Goal: Task Accomplishment & Management: Manage account settings

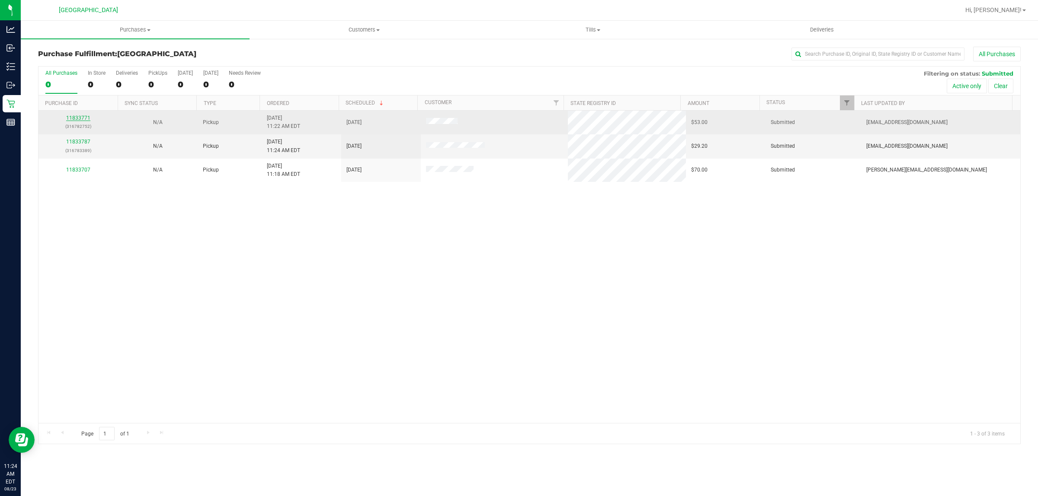
click at [69, 120] on link "11833771" at bounding box center [78, 118] width 24 height 6
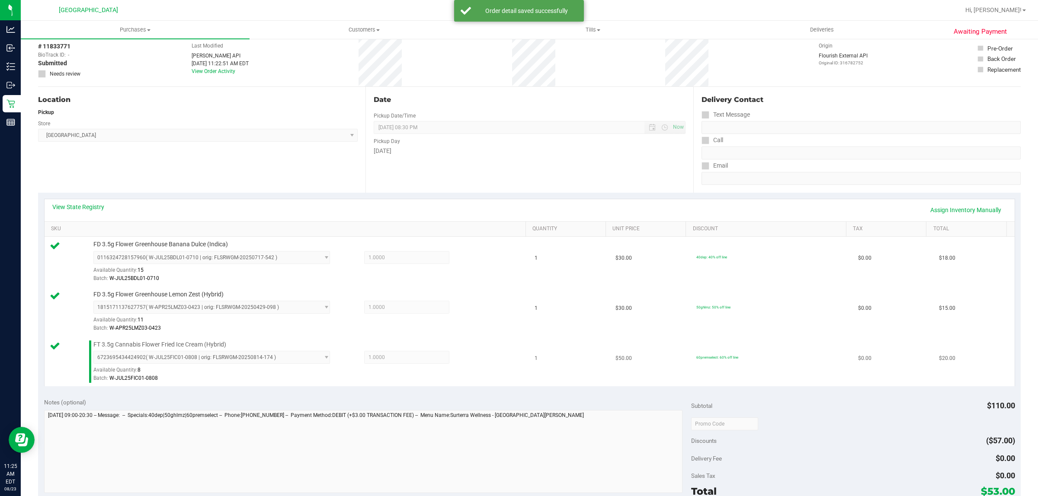
scroll to position [310, 0]
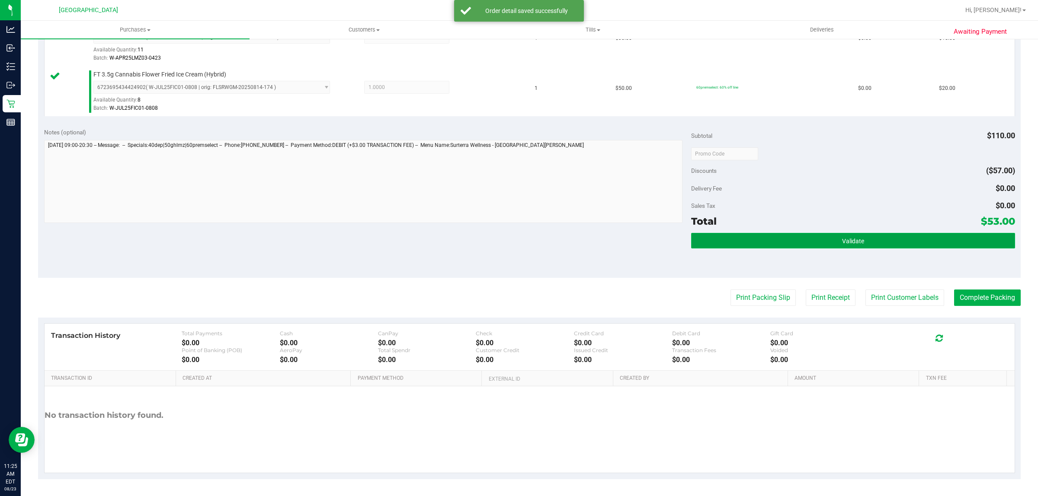
click at [798, 239] on button "Validate" at bounding box center [852, 241] width 323 height 16
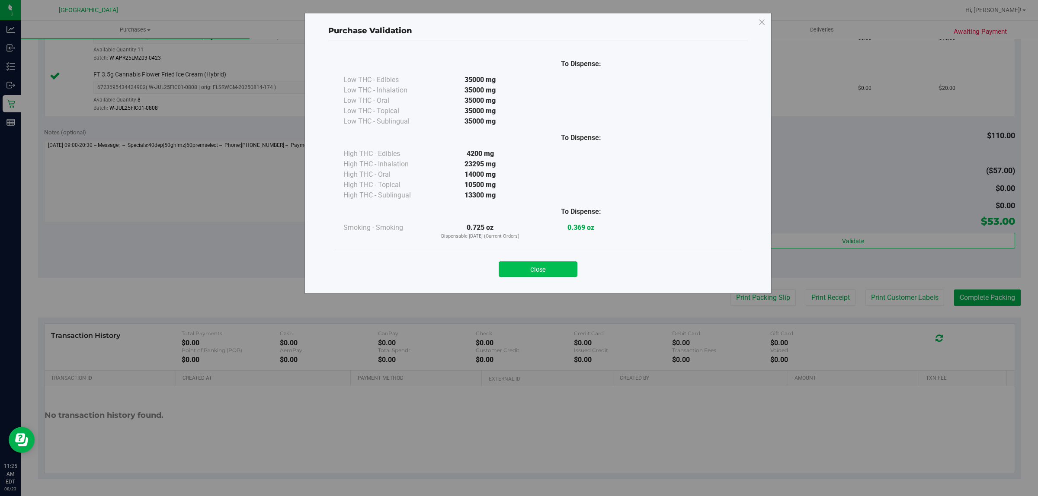
click at [555, 271] on button "Close" at bounding box center [538, 270] width 79 height 16
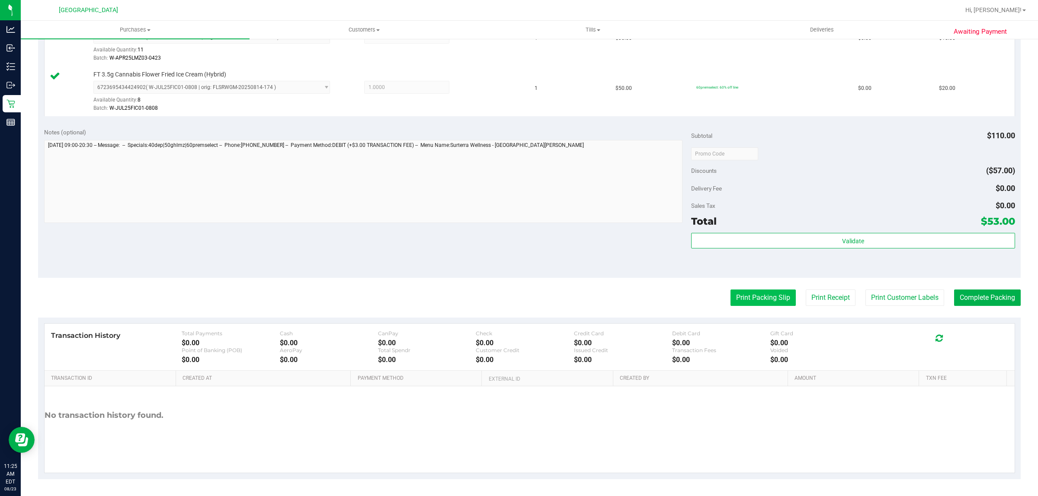
click at [736, 295] on button "Print Packing Slip" at bounding box center [762, 298] width 65 height 16
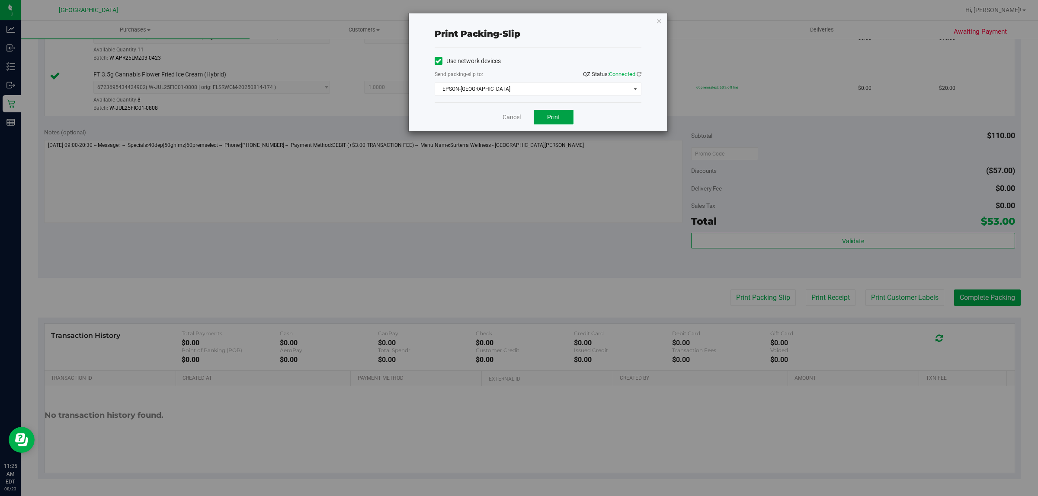
click at [558, 124] on button "Print" at bounding box center [554, 117] width 40 height 15
click at [511, 118] on link "Cancel" at bounding box center [511, 117] width 18 height 9
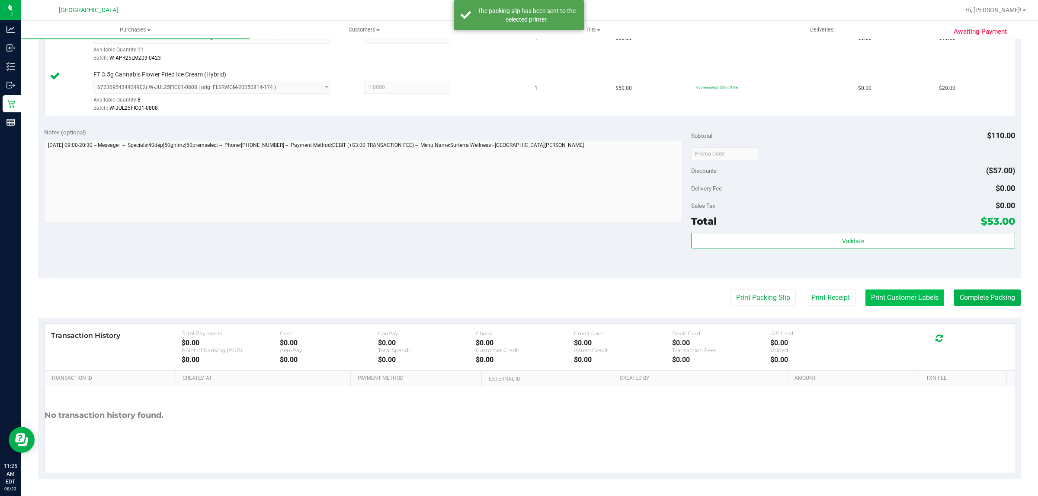
click at [889, 298] on button "Print Customer Labels" at bounding box center [904, 298] width 79 height 16
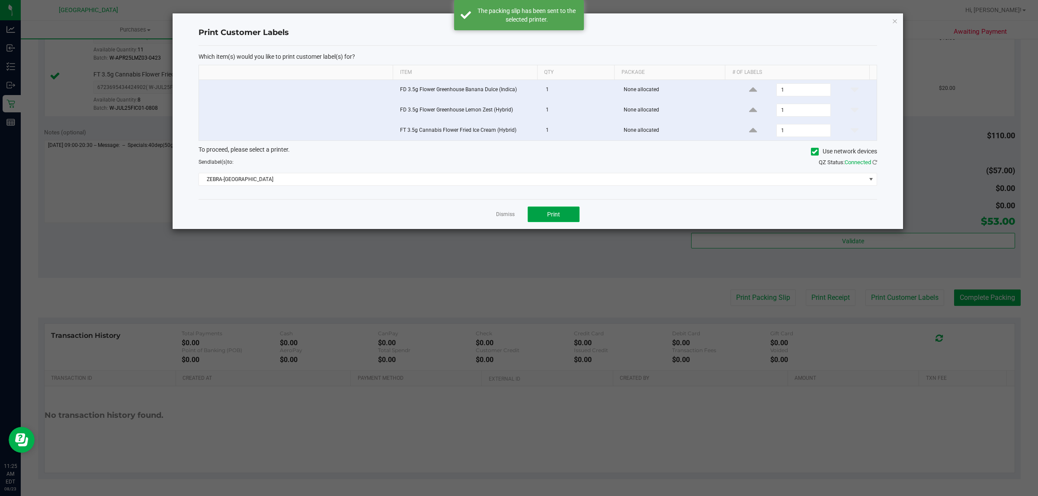
click at [563, 210] on button "Print" at bounding box center [554, 215] width 52 height 16
click at [501, 218] on link "Dismiss" at bounding box center [505, 214] width 19 height 7
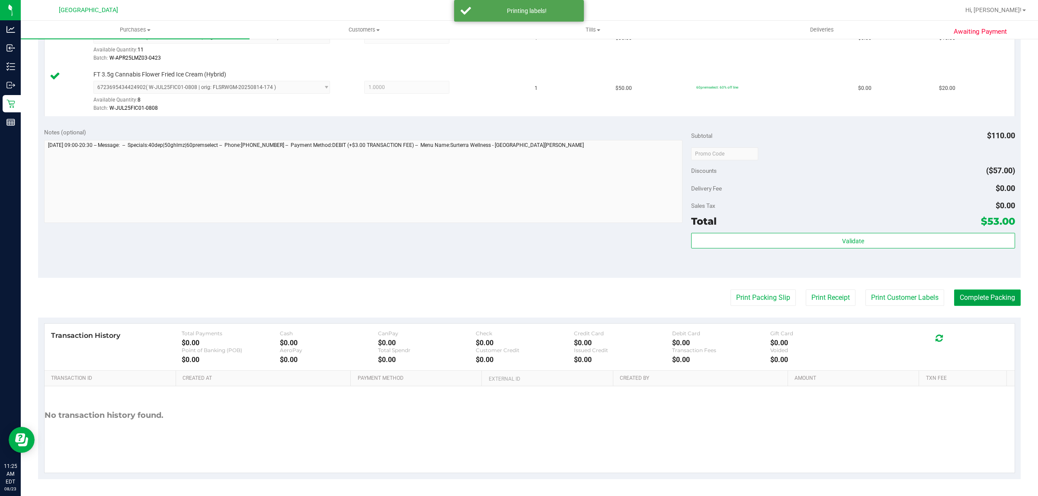
click at [991, 297] on button "Complete Packing" at bounding box center [987, 298] width 67 height 16
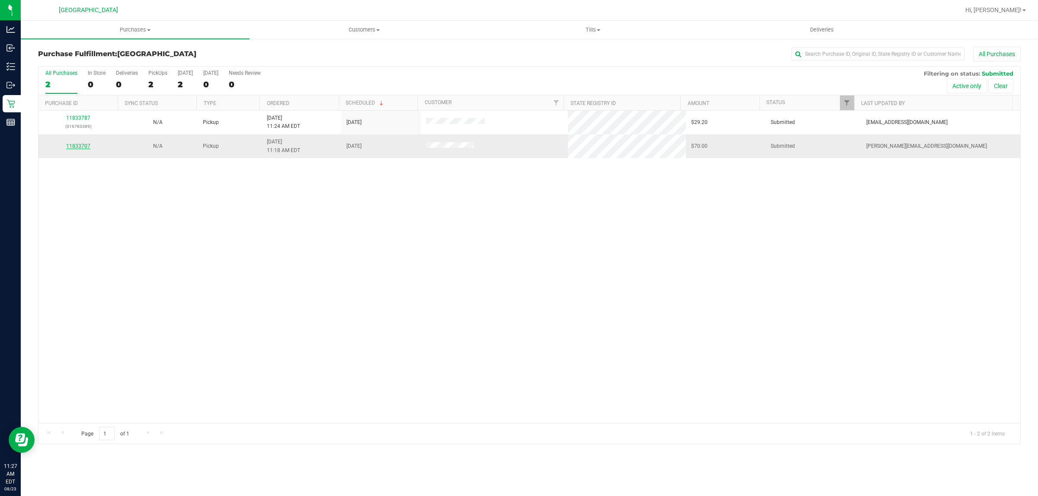
click at [73, 148] on link "11833707" at bounding box center [78, 146] width 24 height 6
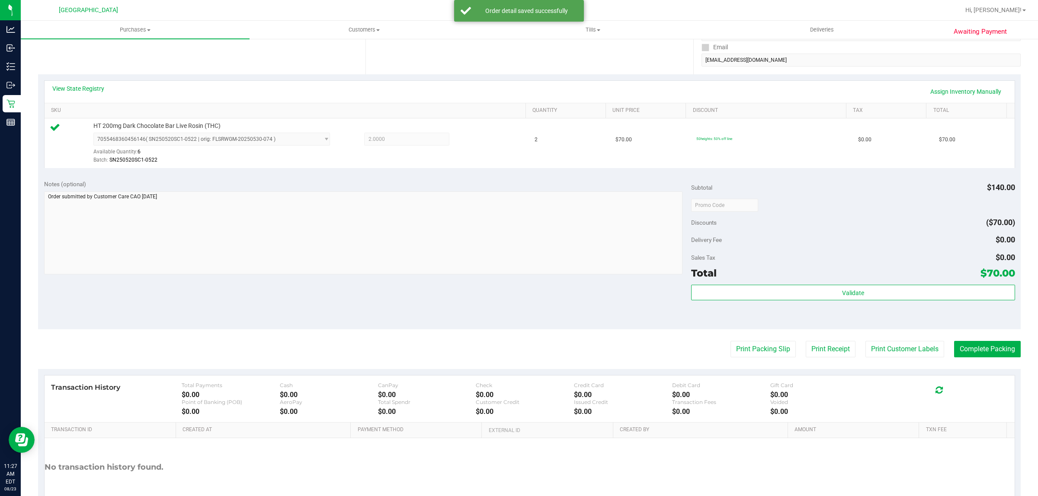
scroll to position [162, 0]
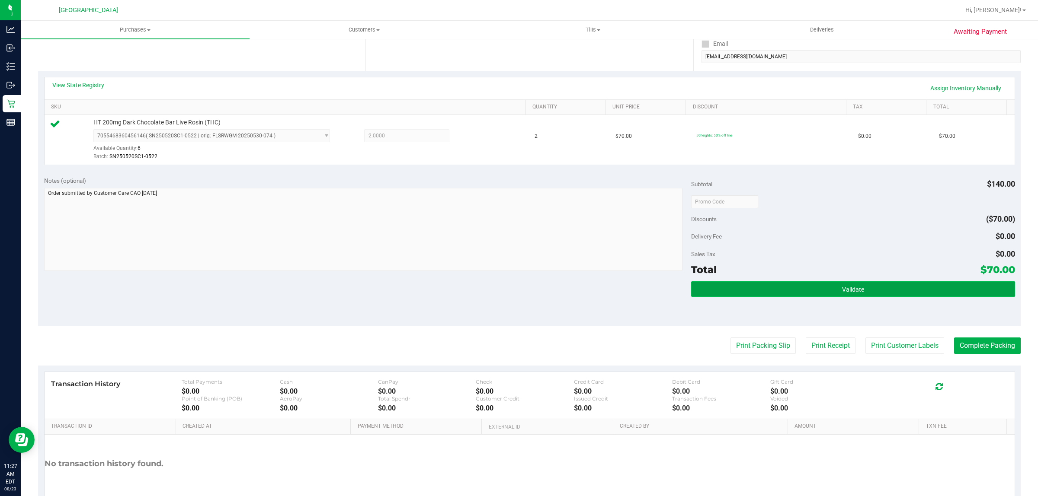
click at [806, 295] on button "Validate" at bounding box center [852, 290] width 323 height 16
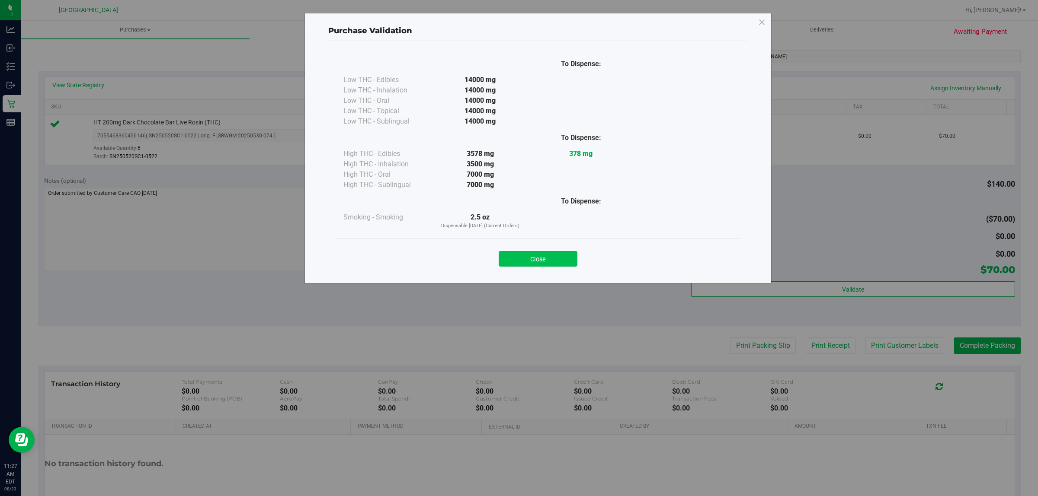
click at [538, 256] on button "Close" at bounding box center [538, 259] width 79 height 16
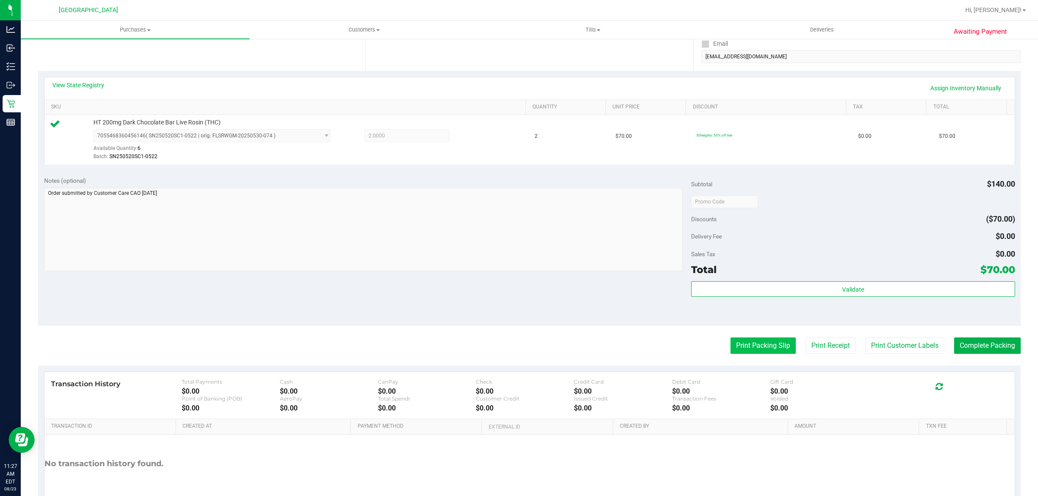
click at [764, 342] on button "Print Packing Slip" at bounding box center [762, 346] width 65 height 16
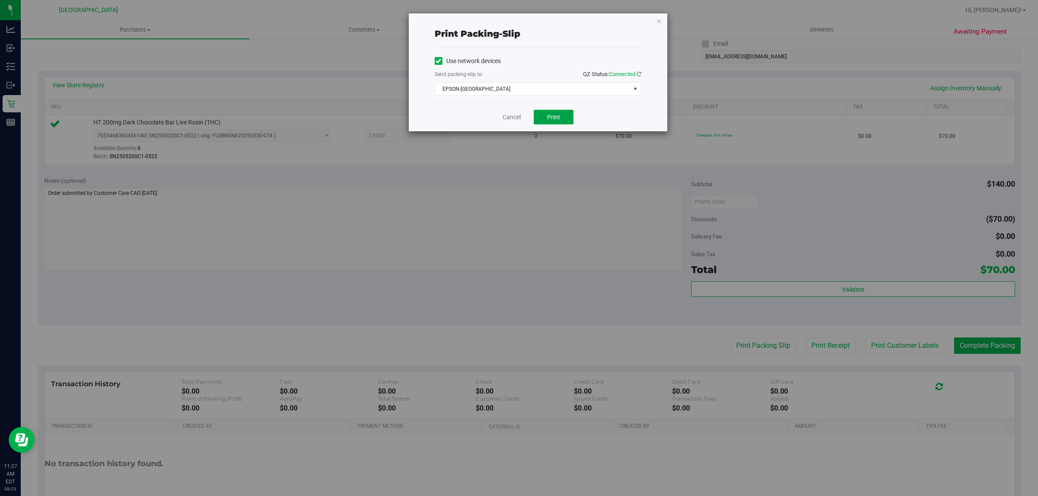
click at [552, 114] on span "Print" at bounding box center [553, 117] width 13 height 7
click at [512, 120] on link "Cancel" at bounding box center [511, 117] width 18 height 9
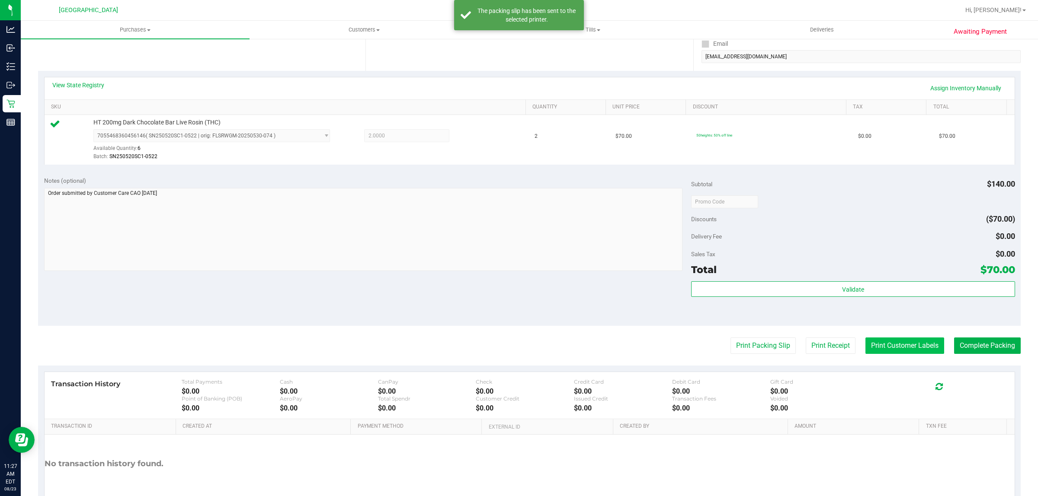
click at [904, 351] on button "Print Customer Labels" at bounding box center [904, 346] width 79 height 16
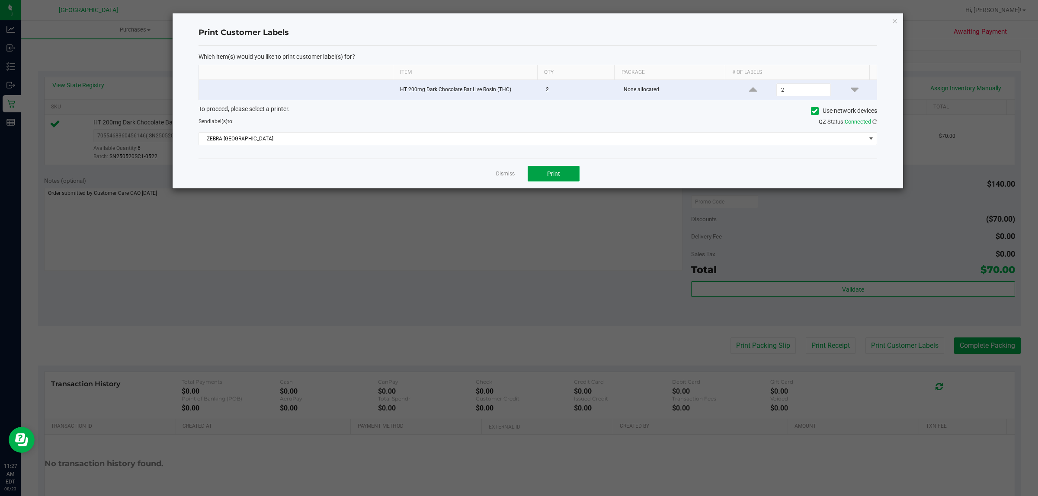
click at [563, 173] on button "Print" at bounding box center [554, 174] width 52 height 16
click at [503, 176] on link "Dismiss" at bounding box center [505, 173] width 19 height 7
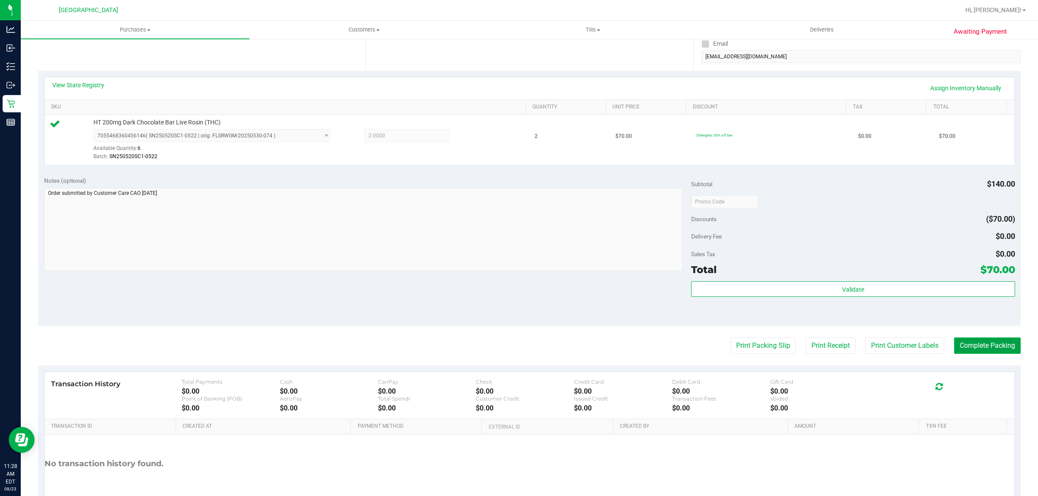
click at [989, 345] on button "Complete Packing" at bounding box center [987, 346] width 67 height 16
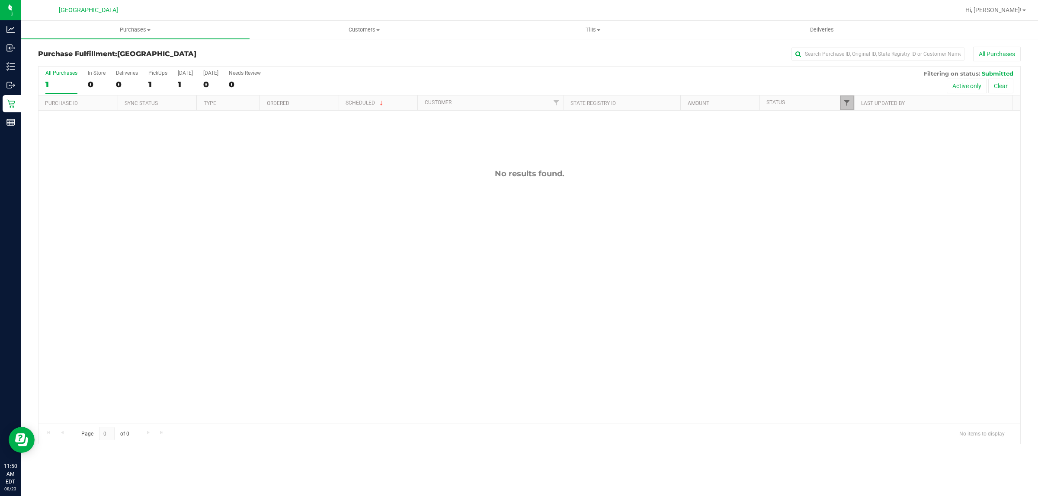
click at [843, 102] on span "Filter" at bounding box center [846, 102] width 7 height 7
click at [855, 250] on button "Filter" at bounding box center [866, 255] width 42 height 19
click at [843, 100] on span "Filter" at bounding box center [846, 102] width 7 height 7
click at [858, 258] on button "Filter" at bounding box center [866, 255] width 42 height 19
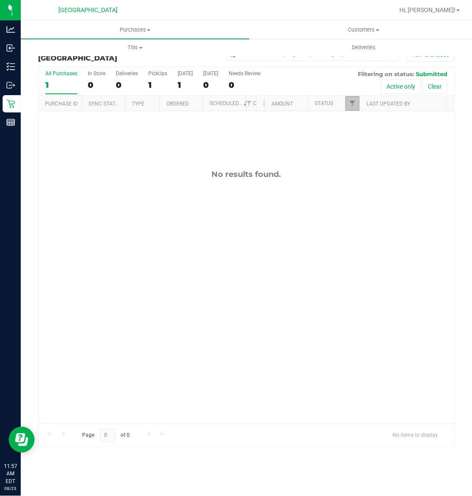
click at [349, 110] on link "Filter" at bounding box center [353, 103] width 14 height 15
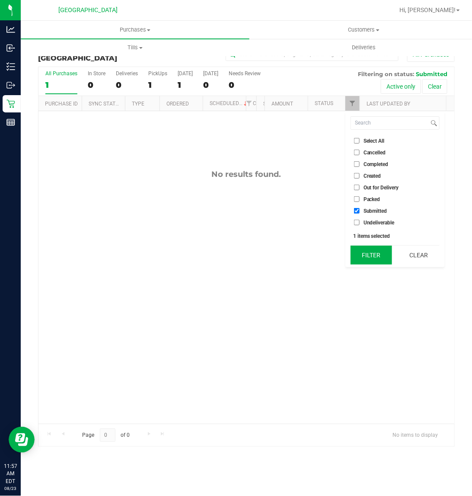
click at [368, 258] on button "Filter" at bounding box center [372, 255] width 42 height 19
checkbox input "true"
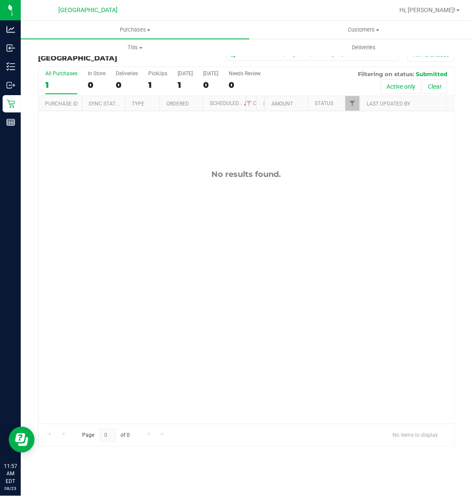
click at [266, 217] on div "No results found." at bounding box center [246, 296] width 416 height 371
click at [354, 109] on link "Filter" at bounding box center [353, 103] width 14 height 15
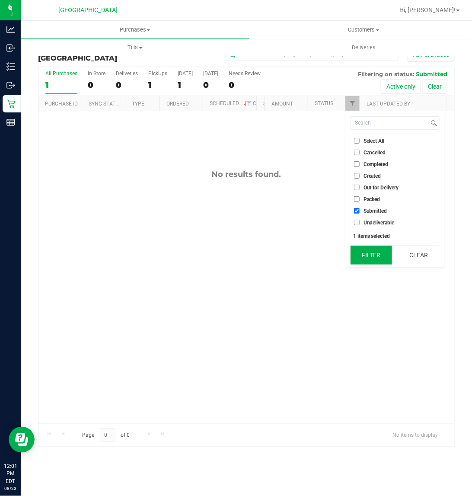
click at [380, 262] on button "Filter" at bounding box center [372, 255] width 42 height 19
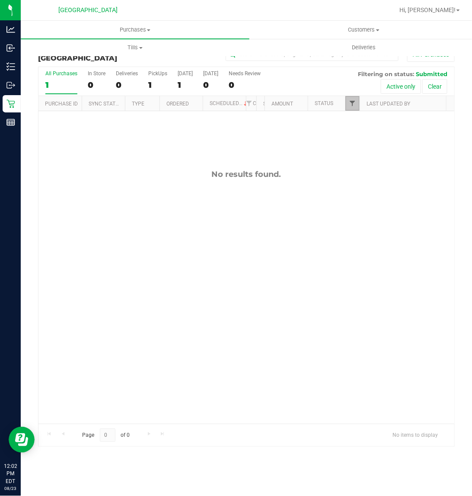
click at [353, 104] on span "Filter" at bounding box center [352, 103] width 7 height 7
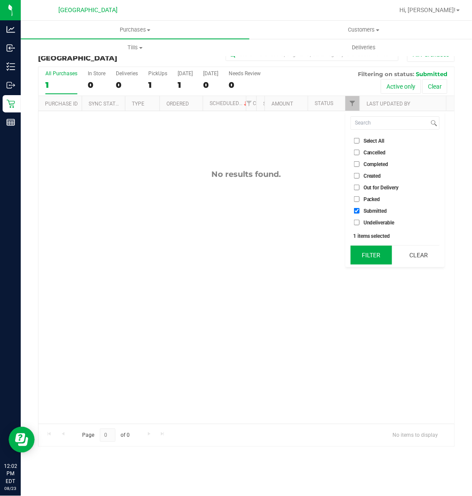
click at [370, 255] on button "Filter" at bounding box center [372, 255] width 42 height 19
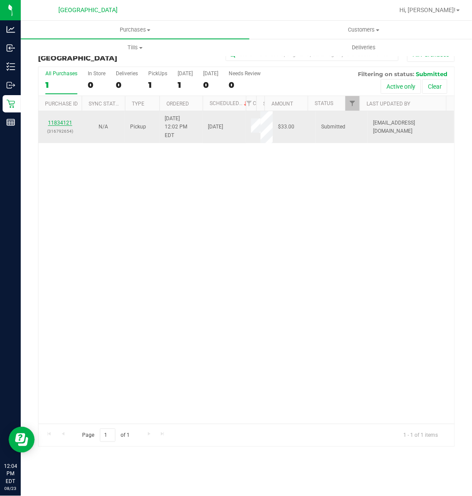
click at [54, 122] on link "11834121" at bounding box center [60, 123] width 24 height 6
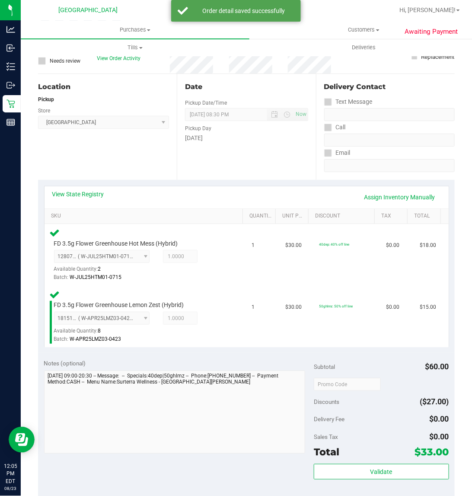
scroll to position [216, 0]
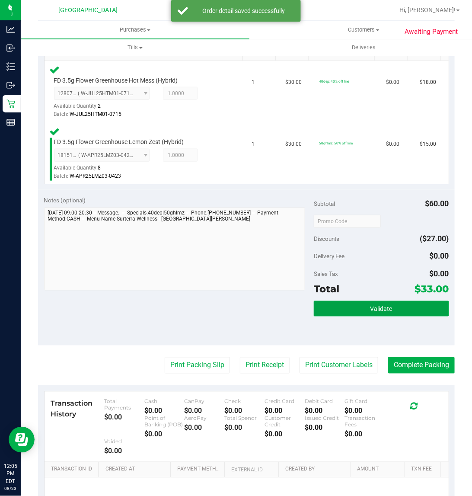
click at [388, 308] on button "Validate" at bounding box center [381, 309] width 135 height 16
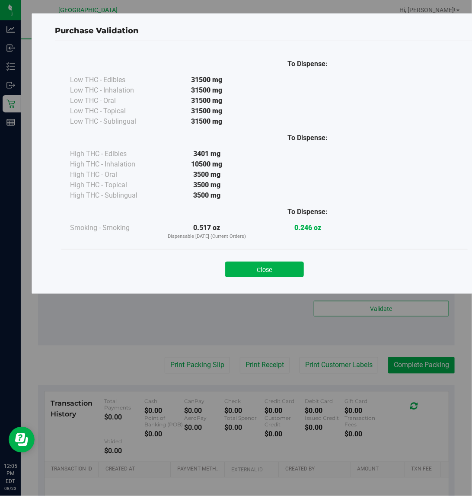
click at [262, 258] on div "Close" at bounding box center [265, 267] width 394 height 22
click at [260, 274] on button "Close" at bounding box center [264, 270] width 79 height 16
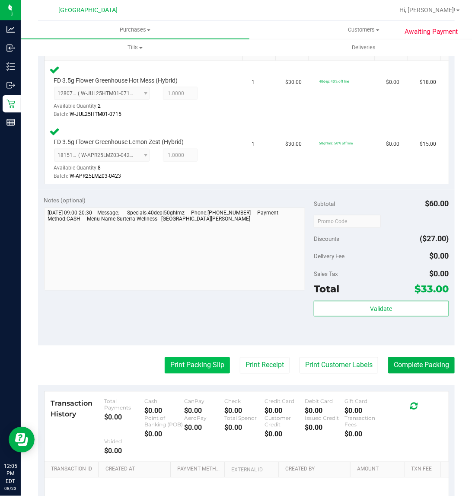
click at [184, 360] on button "Print Packing Slip" at bounding box center [197, 365] width 65 height 16
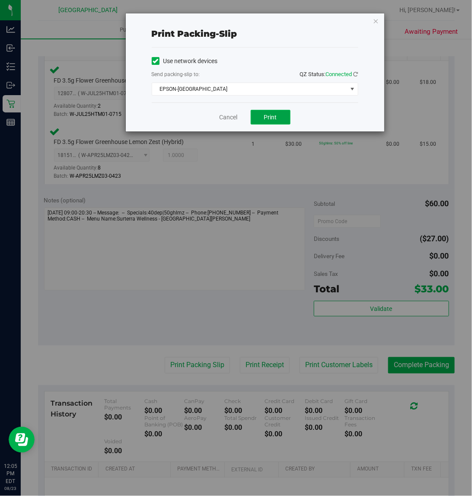
click at [265, 122] on button "Print" at bounding box center [271, 117] width 40 height 15
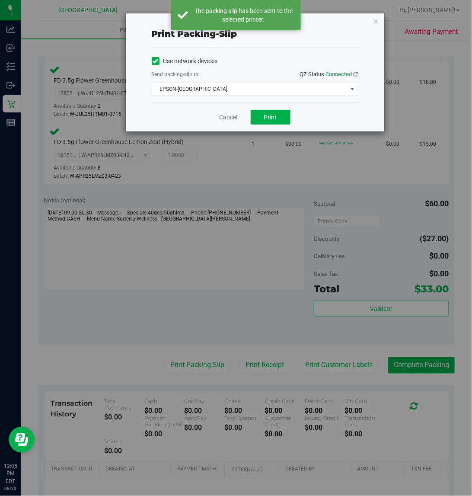
click at [225, 119] on link "Cancel" at bounding box center [229, 117] width 18 height 9
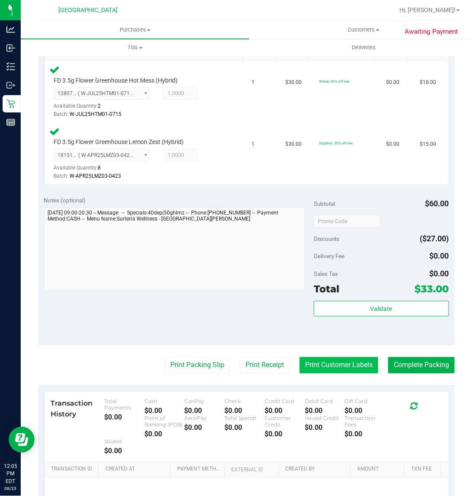
click at [334, 359] on button "Print Customer Labels" at bounding box center [339, 365] width 79 height 16
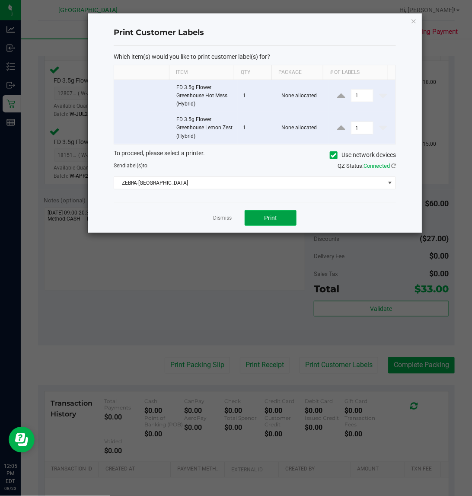
click at [281, 216] on button "Print" at bounding box center [271, 218] width 52 height 16
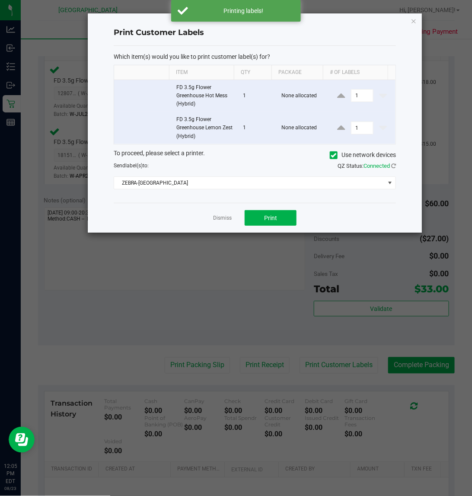
drag, startPoint x: 221, startPoint y: 221, endPoint x: 243, endPoint y: 238, distance: 27.7
click at [221, 221] on link "Dismiss" at bounding box center [222, 217] width 19 height 7
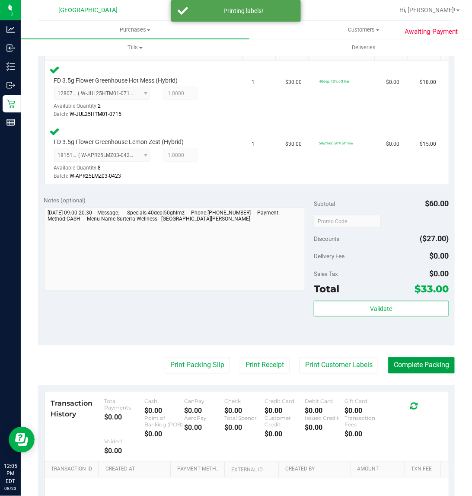
click at [403, 364] on button "Complete Packing" at bounding box center [421, 365] width 67 height 16
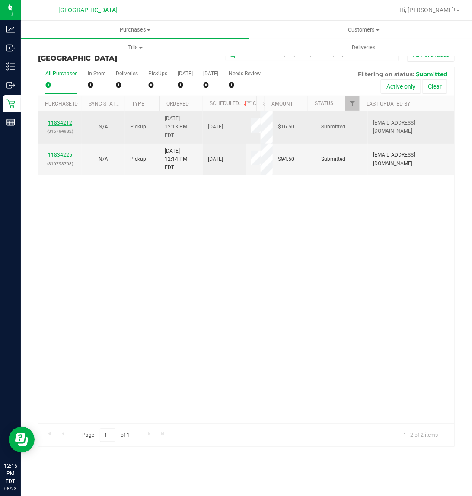
click at [66, 120] on link "11834212" at bounding box center [60, 123] width 24 height 6
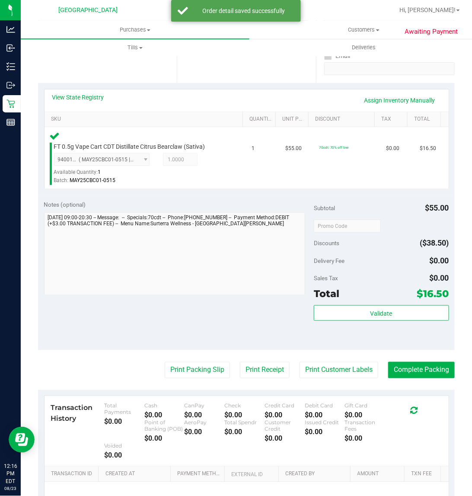
scroll to position [243, 0]
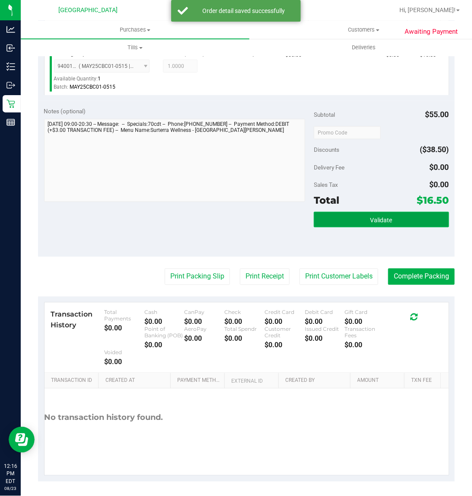
click at [336, 226] on button "Validate" at bounding box center [381, 220] width 135 height 16
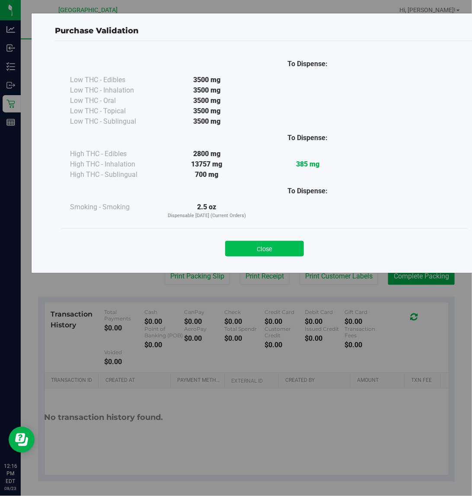
click at [257, 256] on button "Close" at bounding box center [264, 249] width 79 height 16
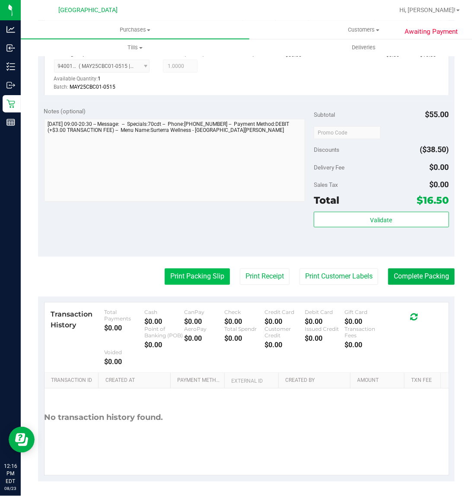
click at [195, 277] on button "Print Packing Slip" at bounding box center [197, 277] width 65 height 16
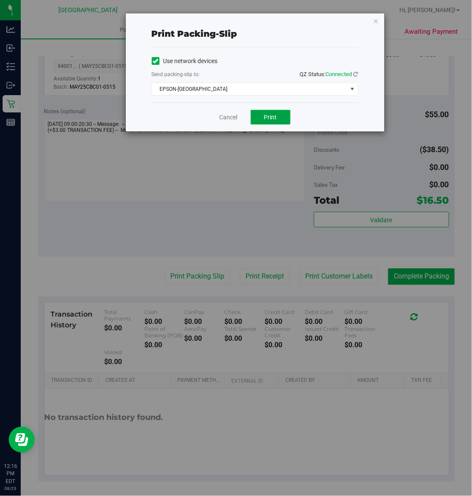
click at [260, 122] on button "Print" at bounding box center [271, 117] width 40 height 15
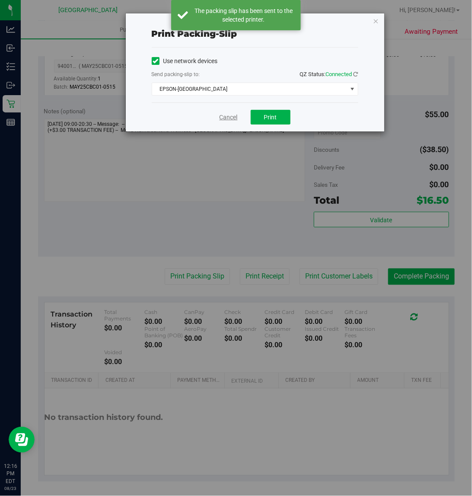
click at [232, 118] on link "Cancel" at bounding box center [229, 117] width 18 height 9
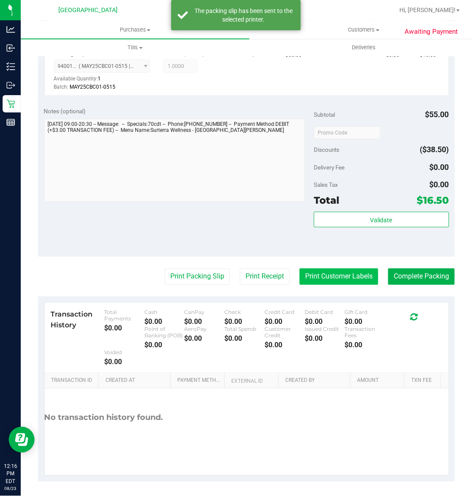
click at [312, 280] on button "Print Customer Labels" at bounding box center [339, 277] width 79 height 16
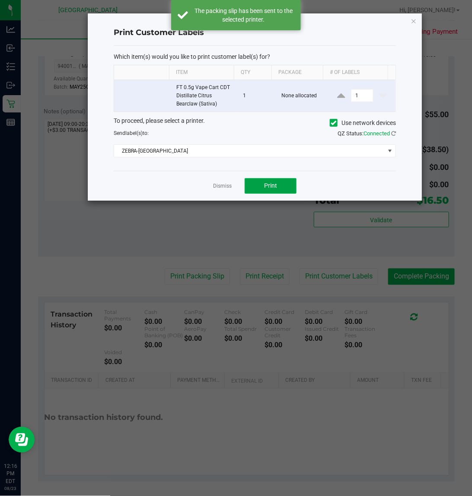
click at [273, 189] on span "Print" at bounding box center [270, 185] width 13 height 7
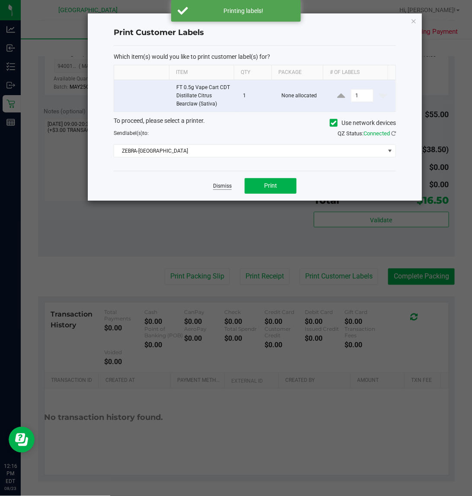
click at [217, 185] on link "Dismiss" at bounding box center [222, 185] width 19 height 7
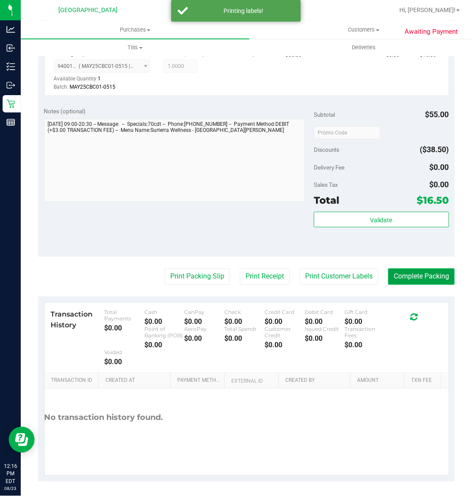
click at [422, 272] on button "Complete Packing" at bounding box center [421, 277] width 67 height 16
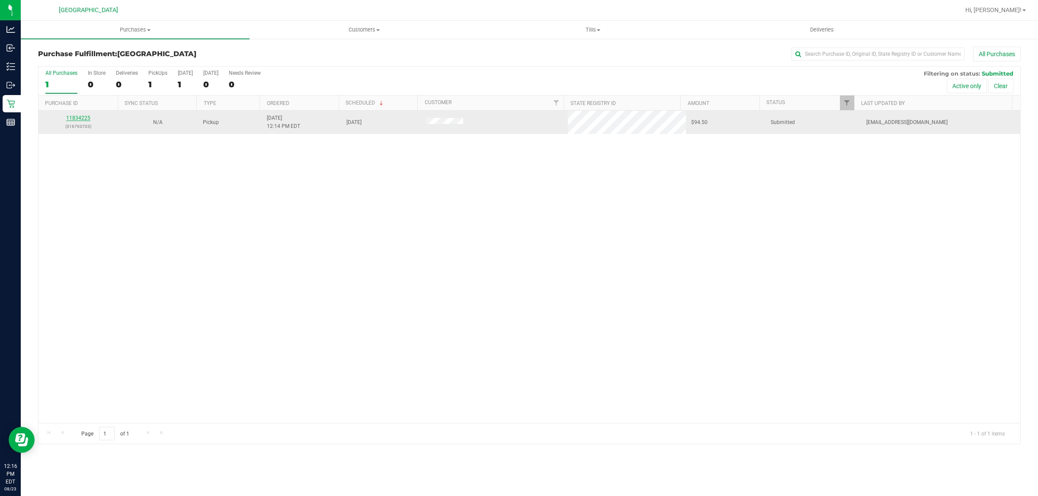
click at [70, 119] on link "11834225" at bounding box center [78, 118] width 24 height 6
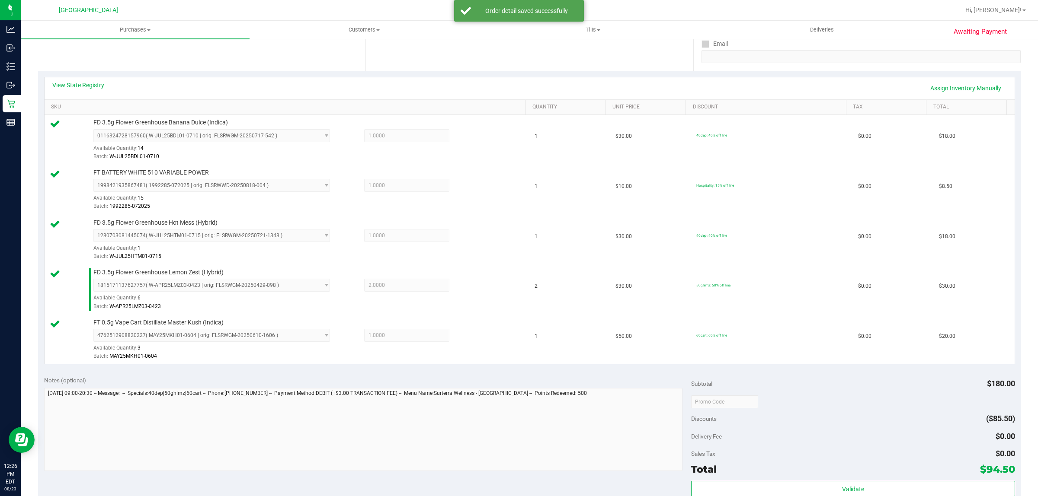
scroll to position [270, 0]
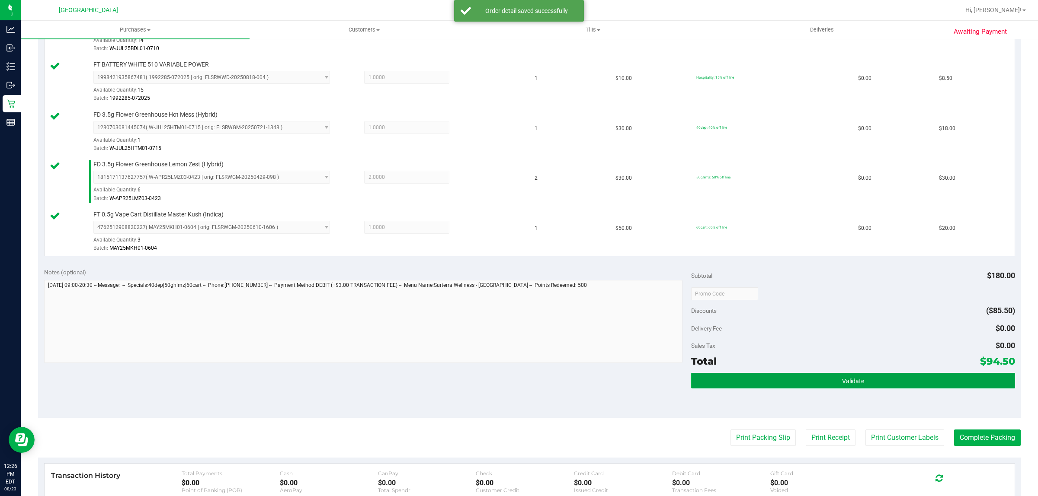
click at [781, 387] on button "Validate" at bounding box center [852, 381] width 323 height 16
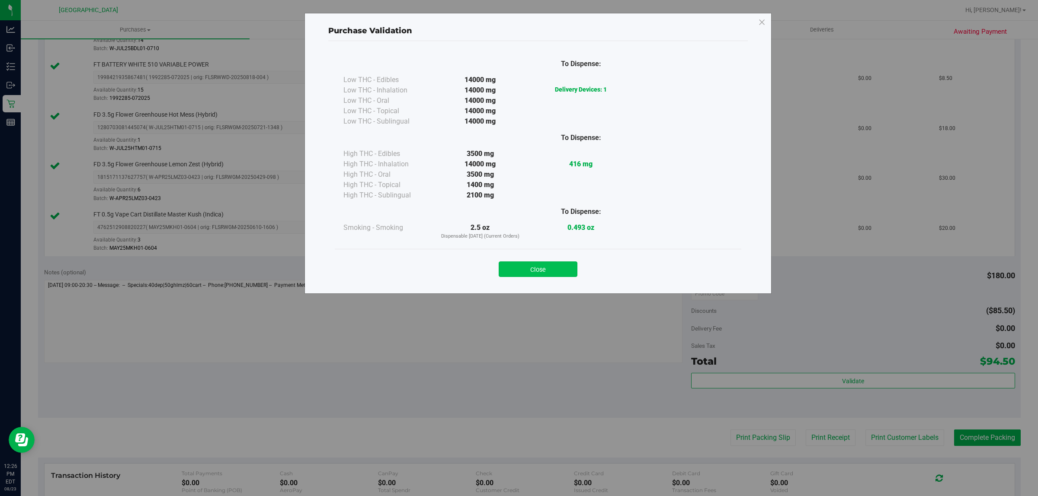
click at [560, 274] on button "Close" at bounding box center [538, 270] width 79 height 16
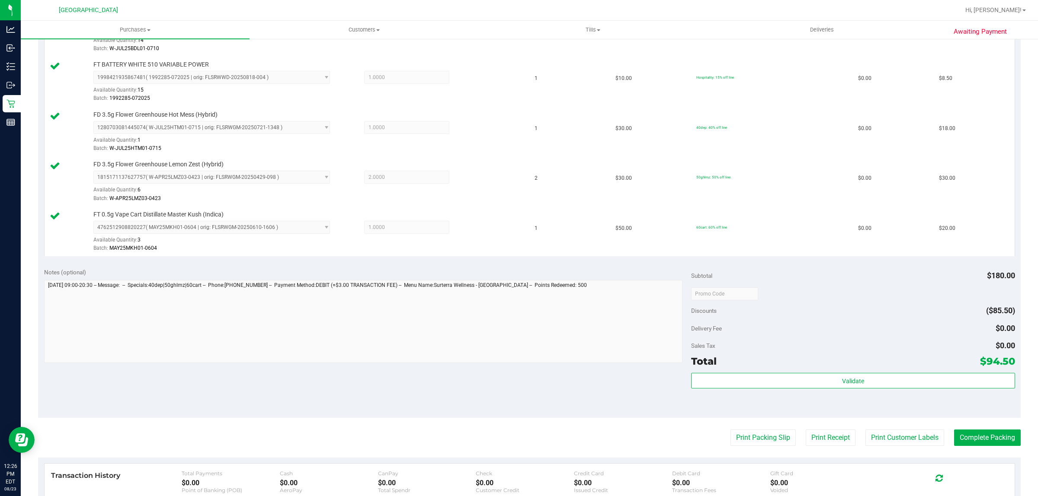
scroll to position [411, 0]
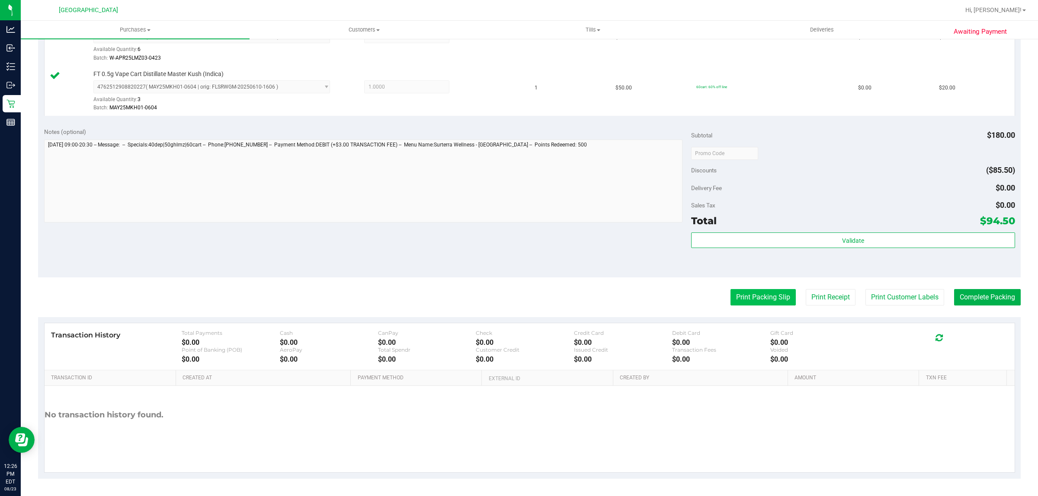
click at [753, 296] on button "Print Packing Slip" at bounding box center [762, 297] width 65 height 16
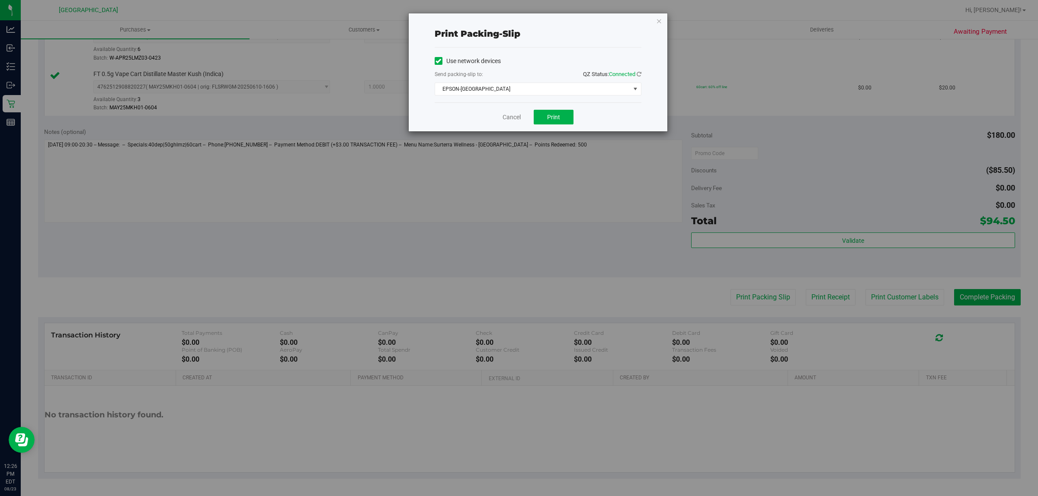
click at [546, 106] on div "Cancel Print" at bounding box center [538, 116] width 207 height 29
click at [560, 122] on button "Print" at bounding box center [554, 117] width 40 height 15
click at [512, 121] on link "Cancel" at bounding box center [511, 117] width 18 height 9
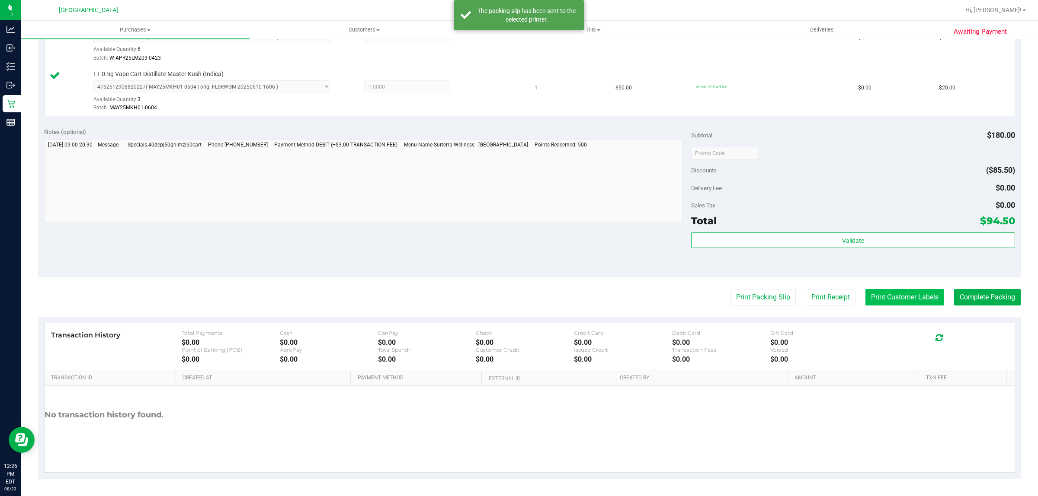
click at [914, 301] on button "Print Customer Labels" at bounding box center [904, 297] width 79 height 16
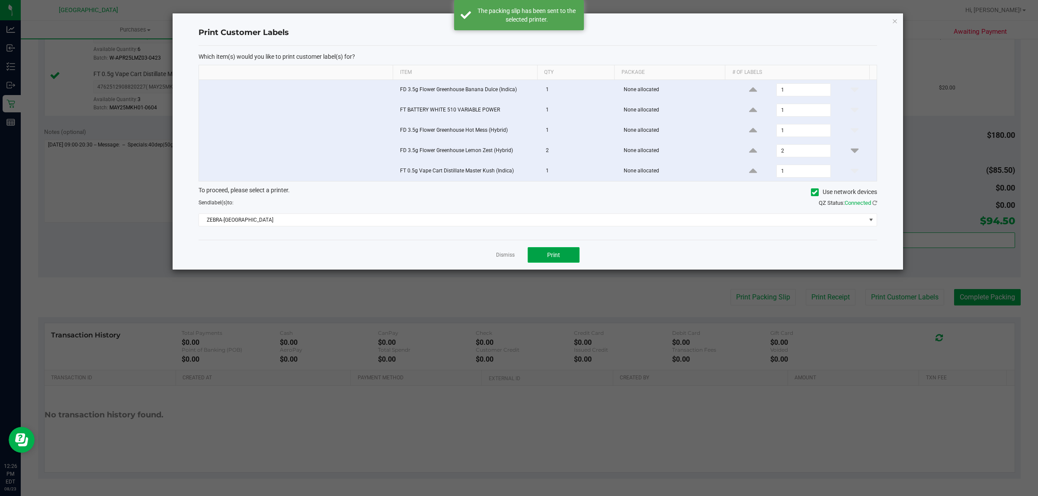
click at [559, 254] on span "Print" at bounding box center [553, 255] width 13 height 7
click at [509, 258] on link "Dismiss" at bounding box center [505, 255] width 19 height 7
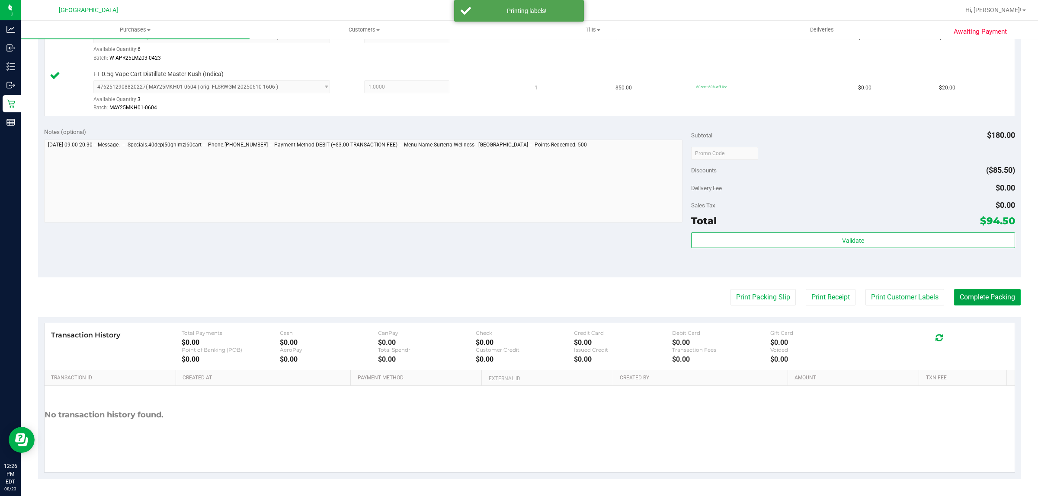
click at [976, 302] on button "Complete Packing" at bounding box center [987, 297] width 67 height 16
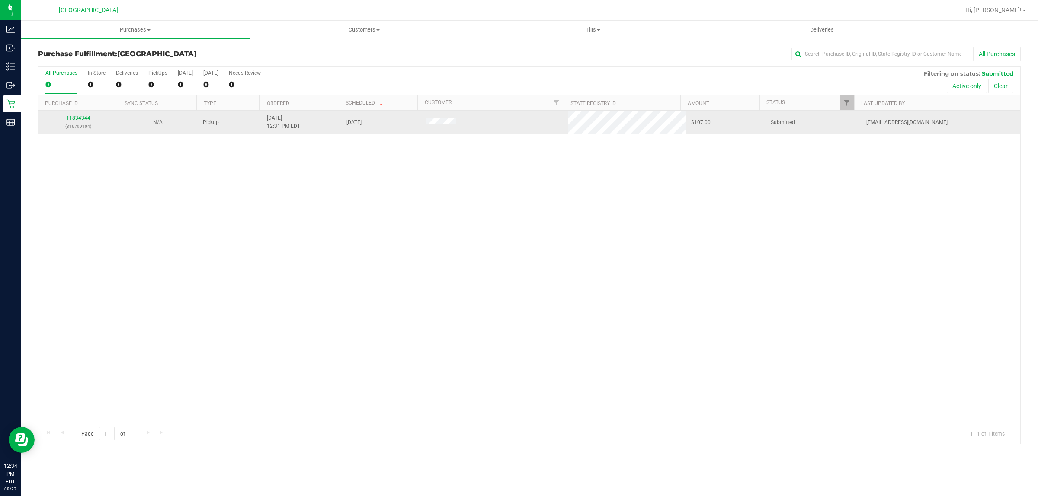
click at [85, 117] on link "11834344" at bounding box center [78, 118] width 24 height 6
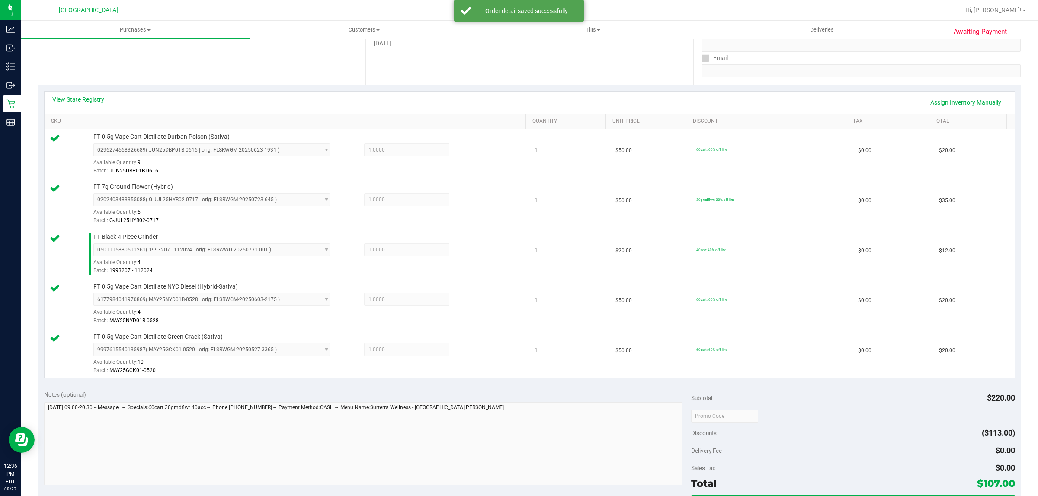
scroll to position [120, 0]
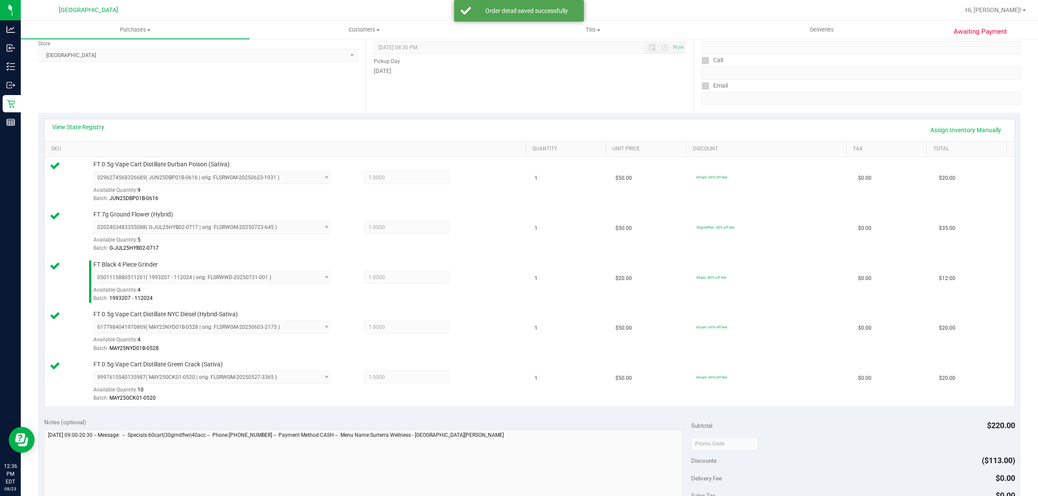
click at [253, 83] on div "Location Pickup Store [GEOGRAPHIC_DATA] WC Select Store [PERSON_NAME][GEOGRAPHI…" at bounding box center [201, 60] width 327 height 106
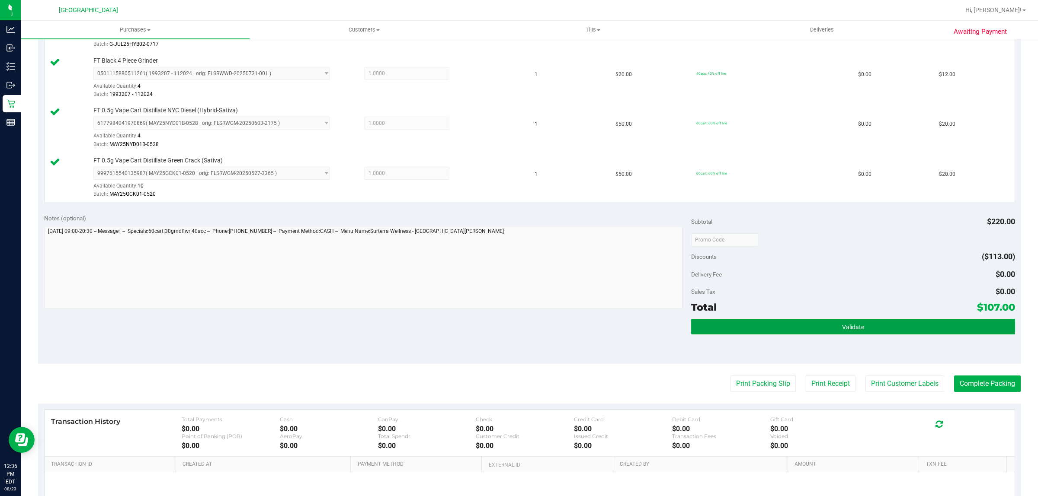
click at [906, 333] on button "Validate" at bounding box center [852, 327] width 323 height 16
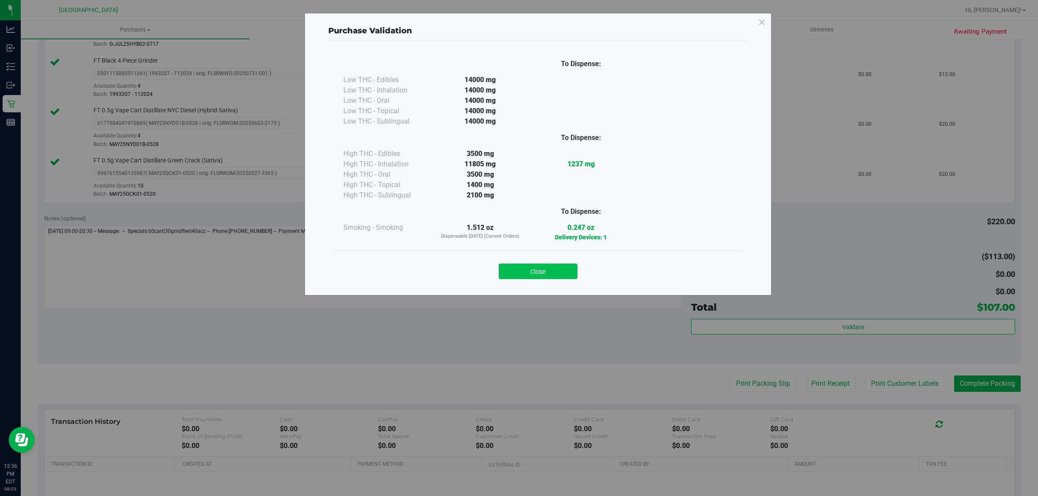
click at [563, 275] on button "Close" at bounding box center [538, 272] width 79 height 16
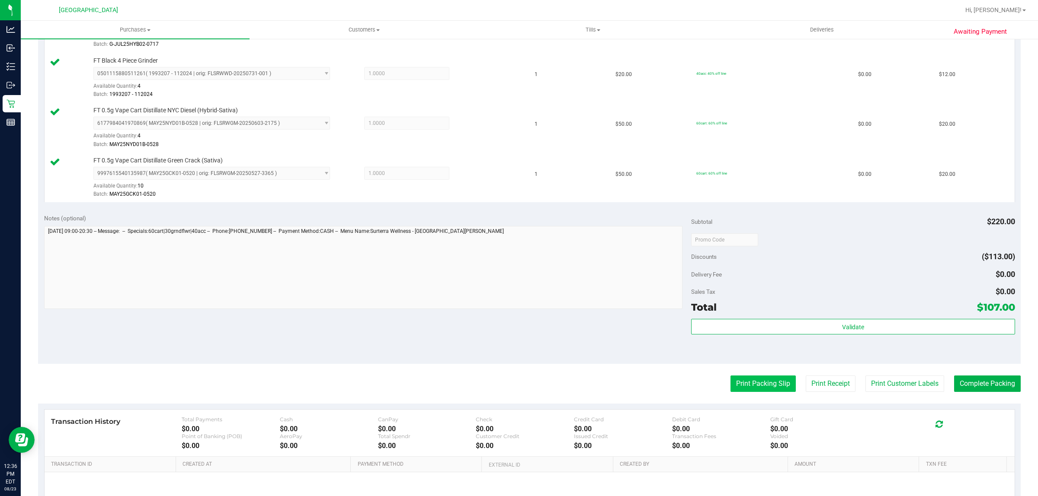
click at [737, 386] on button "Print Packing Slip" at bounding box center [762, 384] width 65 height 16
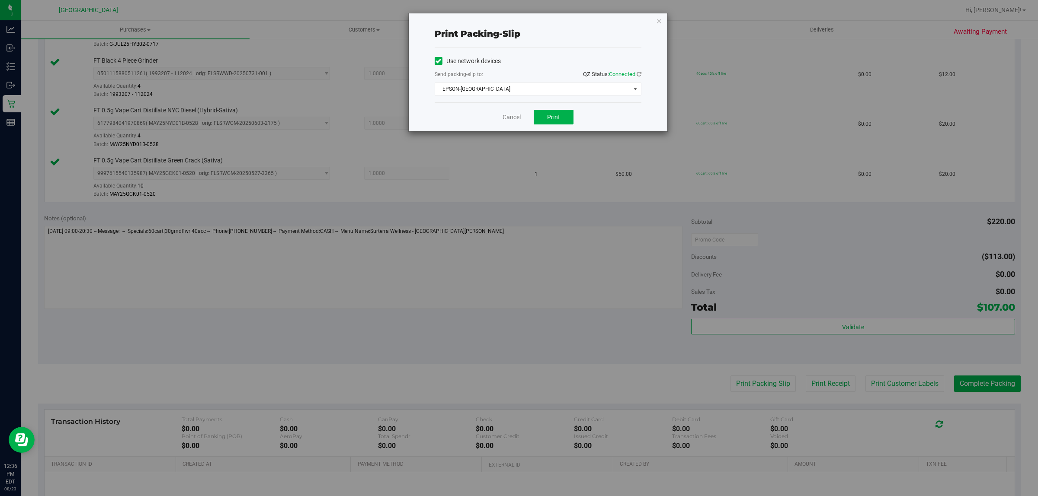
click at [553, 106] on div "Cancel Print" at bounding box center [538, 116] width 207 height 29
click at [552, 122] on button "Print" at bounding box center [554, 117] width 40 height 15
click at [509, 121] on link "Cancel" at bounding box center [511, 117] width 18 height 9
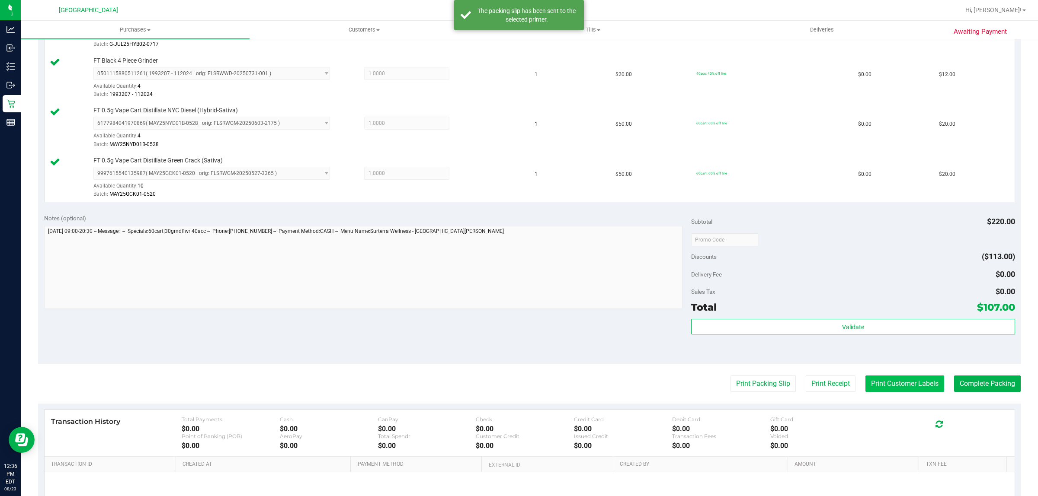
click at [904, 390] on button "Print Customer Labels" at bounding box center [904, 384] width 79 height 16
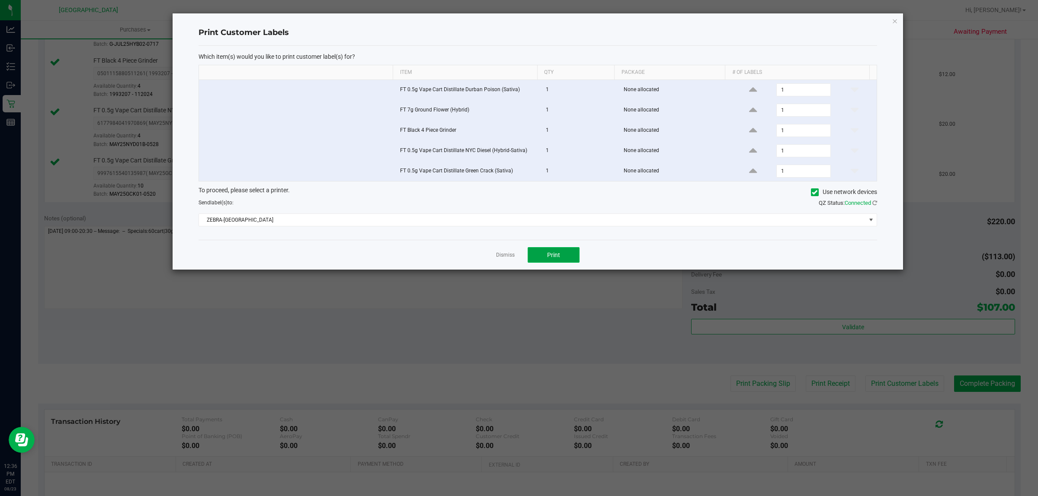
click at [558, 253] on span "Print" at bounding box center [553, 255] width 13 height 7
click at [512, 256] on link "Dismiss" at bounding box center [505, 255] width 19 height 7
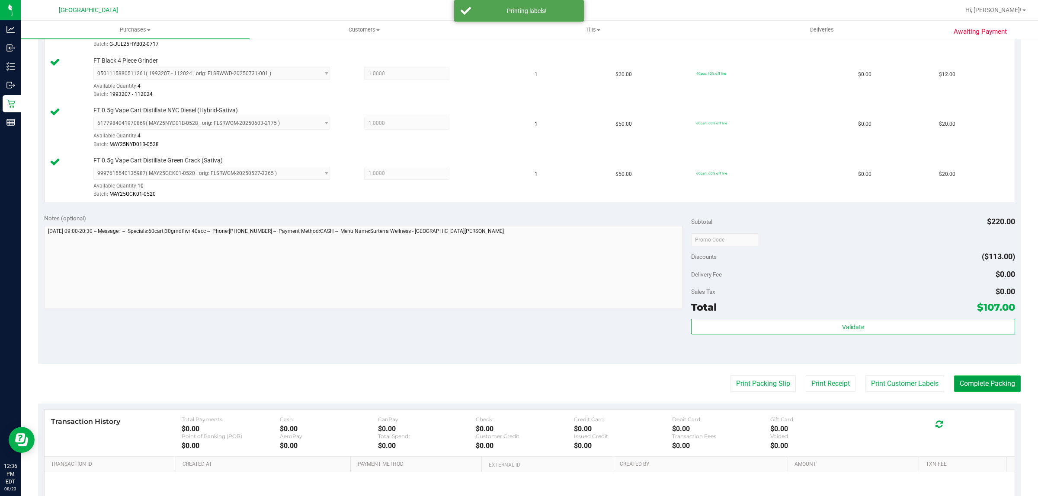
click at [988, 386] on button "Complete Packing" at bounding box center [987, 384] width 67 height 16
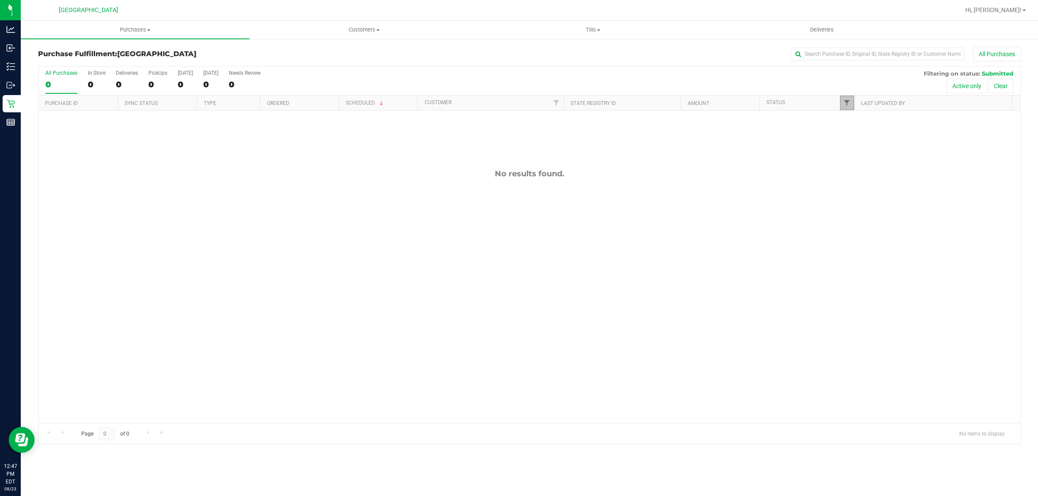
click at [845, 102] on span "Filter" at bounding box center [846, 102] width 7 height 7
click at [868, 247] on button "Filter" at bounding box center [866, 255] width 42 height 19
click at [844, 105] on span "Filter" at bounding box center [846, 102] width 7 height 7
checkbox input "true"
click at [859, 256] on button "Filter" at bounding box center [866, 255] width 42 height 19
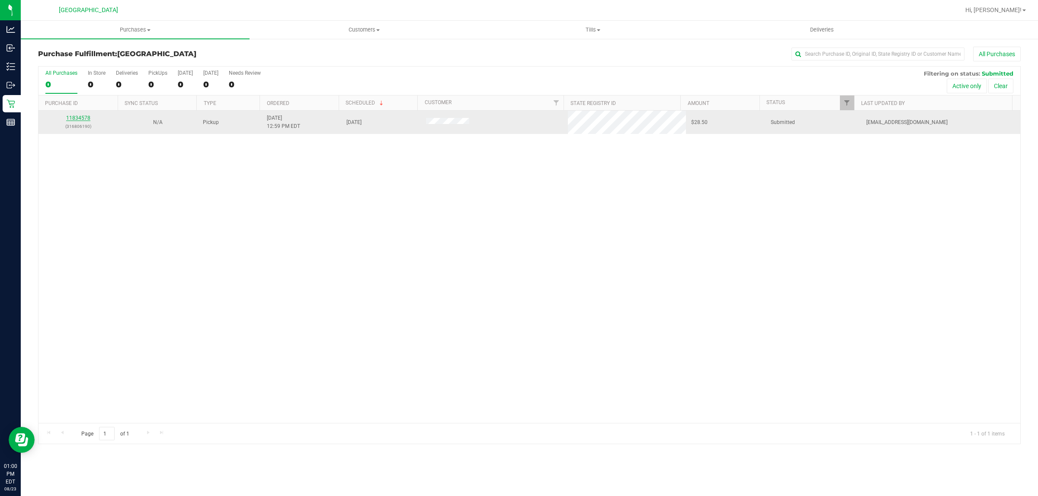
click at [78, 119] on link "11834578" at bounding box center [78, 118] width 24 height 6
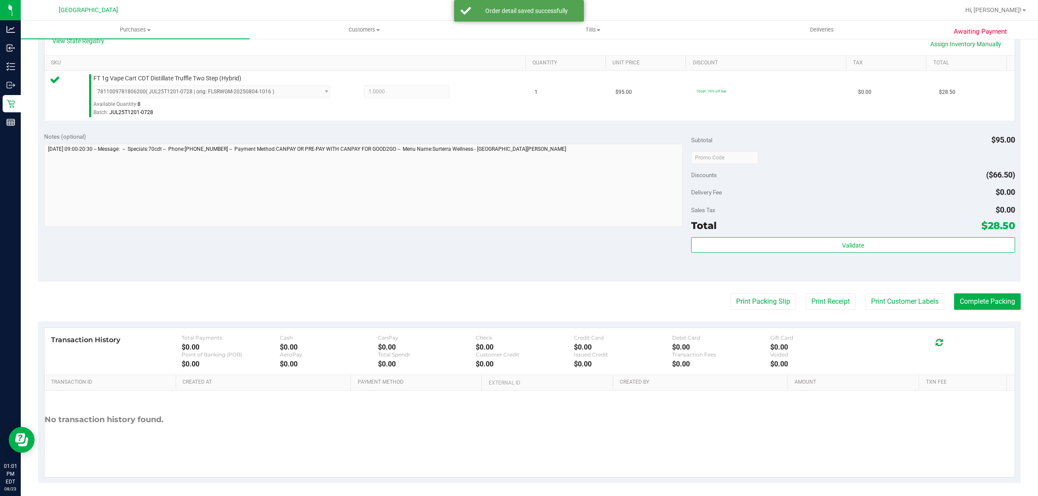
scroll to position [210, 0]
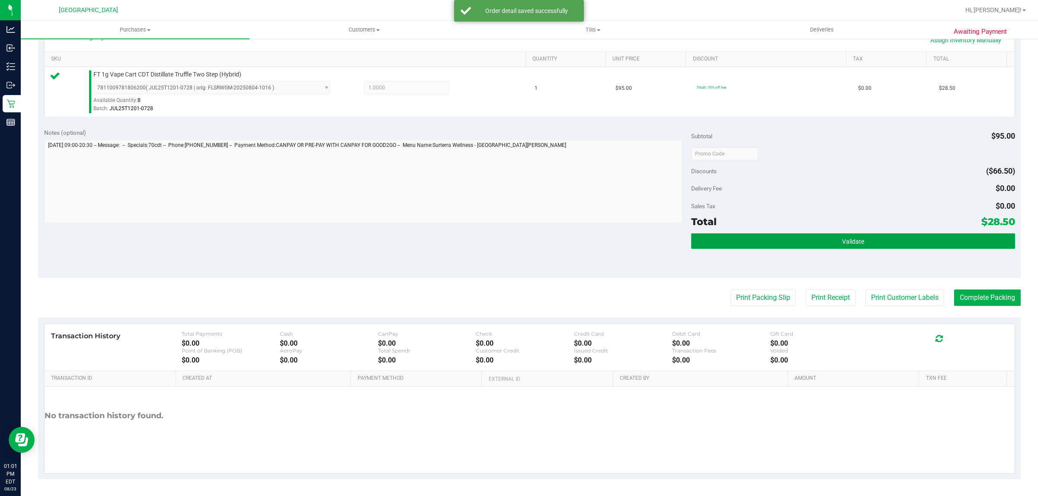
click at [842, 239] on span "Validate" at bounding box center [853, 241] width 22 height 7
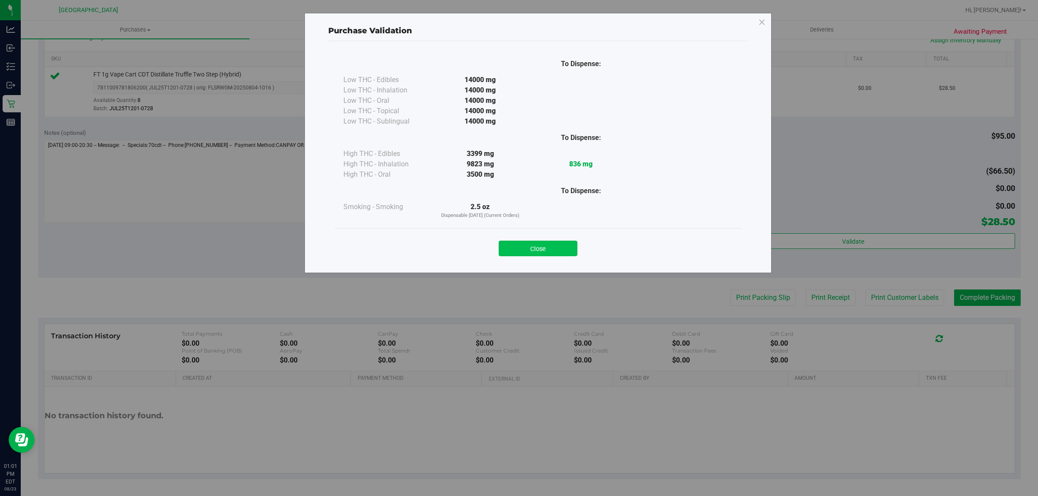
click at [528, 243] on button "Close" at bounding box center [538, 249] width 79 height 16
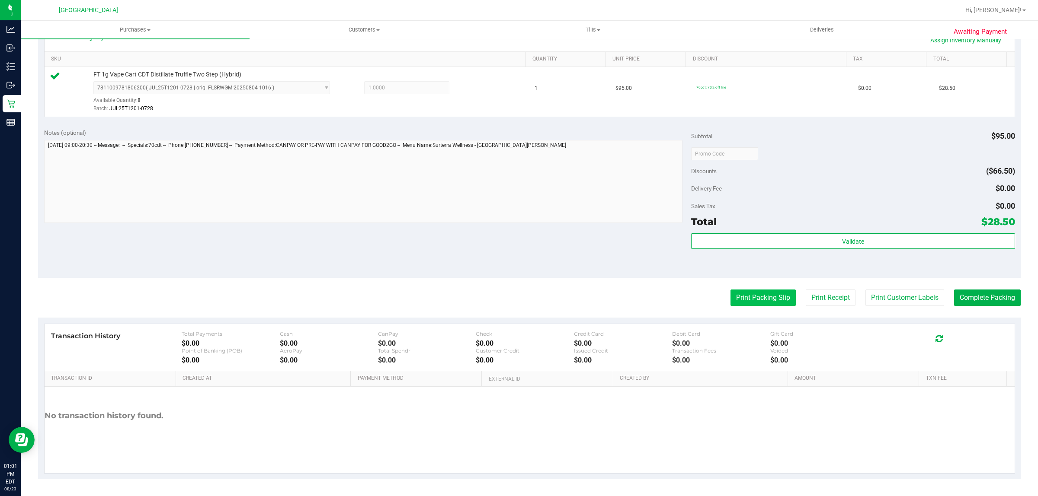
click at [765, 301] on button "Print Packing Slip" at bounding box center [762, 298] width 65 height 16
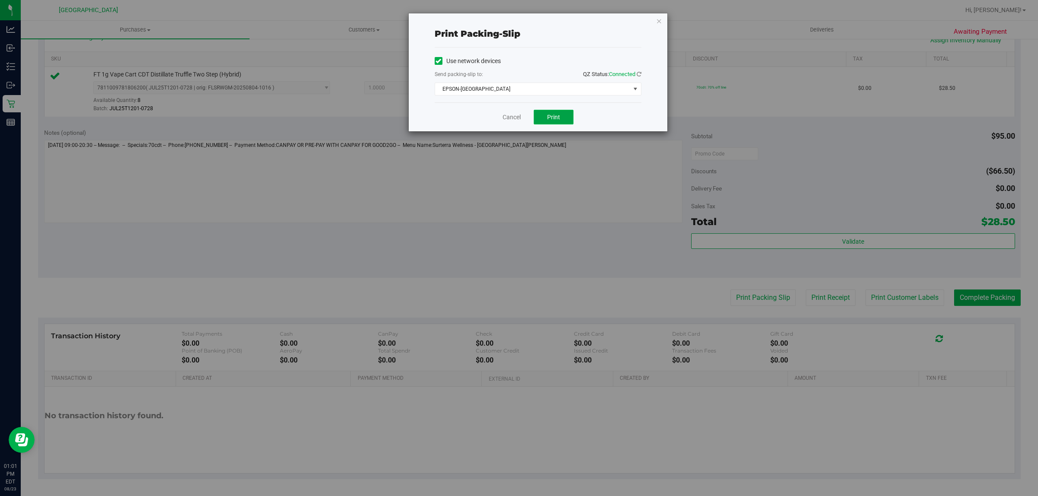
click at [551, 115] on span "Print" at bounding box center [553, 117] width 13 height 7
click at [510, 120] on link "Cancel" at bounding box center [511, 117] width 18 height 9
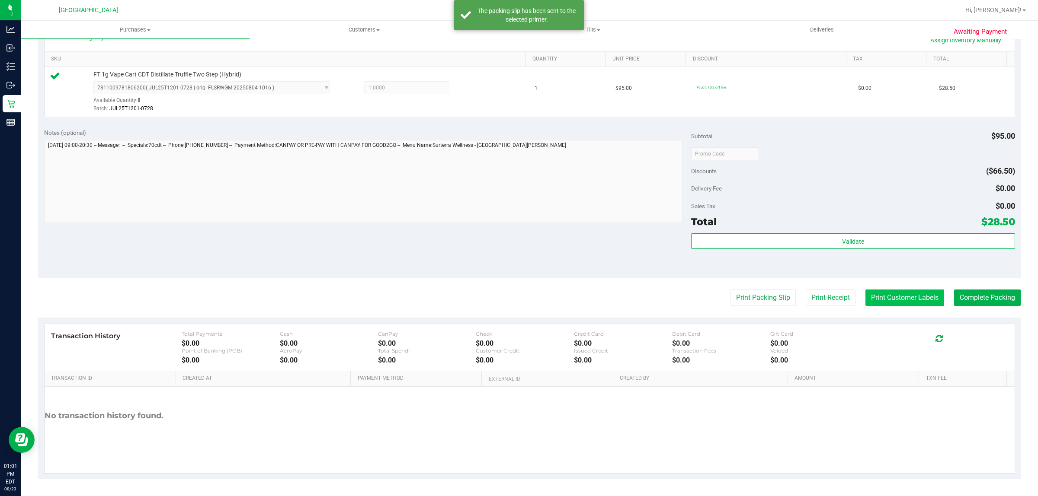
click at [913, 293] on button "Print Customer Labels" at bounding box center [904, 298] width 79 height 16
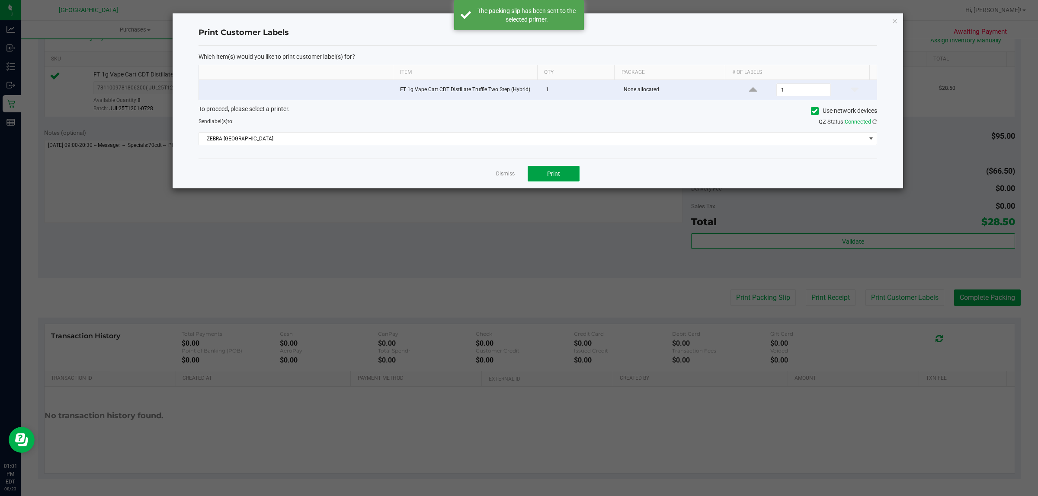
click at [561, 180] on button "Print" at bounding box center [554, 174] width 52 height 16
click at [504, 173] on link "Dismiss" at bounding box center [505, 173] width 19 height 7
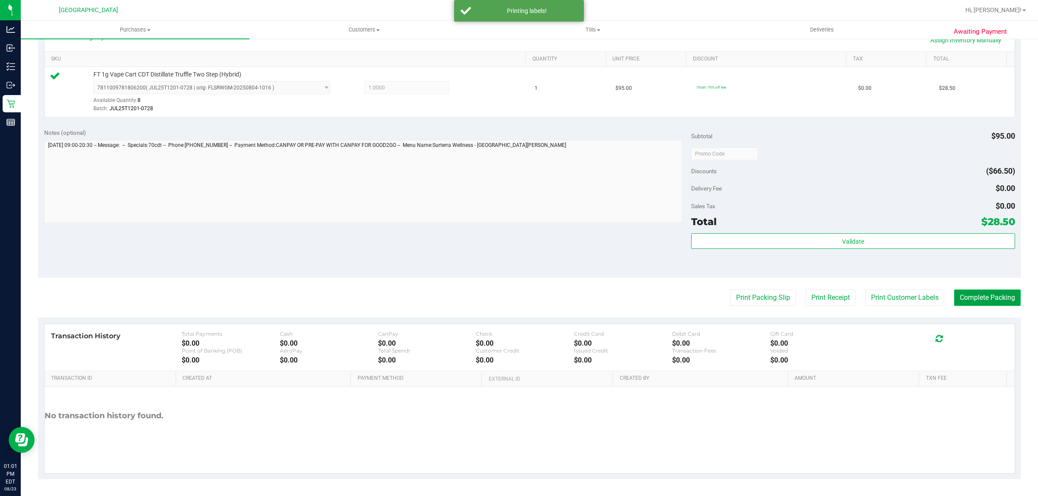
click at [975, 305] on button "Complete Packing" at bounding box center [987, 298] width 67 height 16
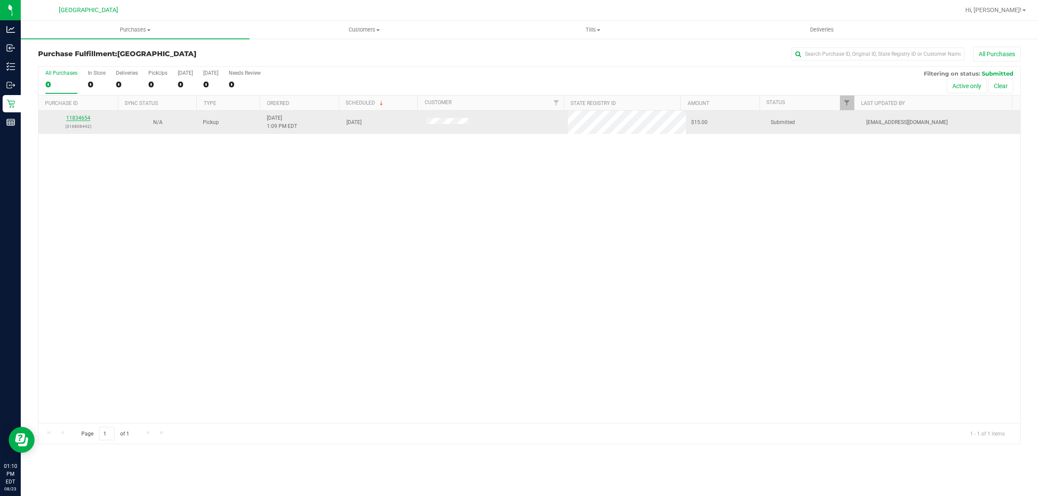
click at [76, 120] on link "11834654" at bounding box center [78, 118] width 24 height 6
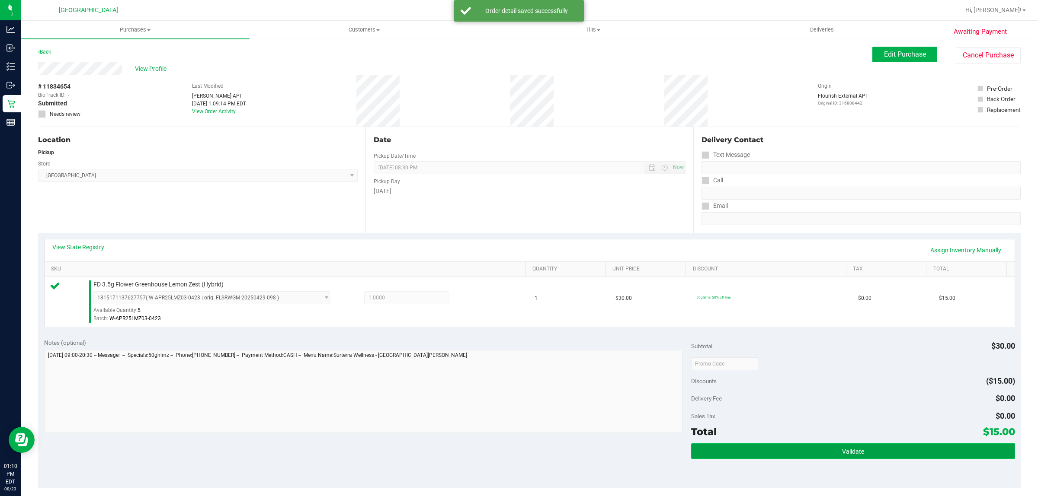
click at [811, 456] on button "Validate" at bounding box center [852, 452] width 323 height 16
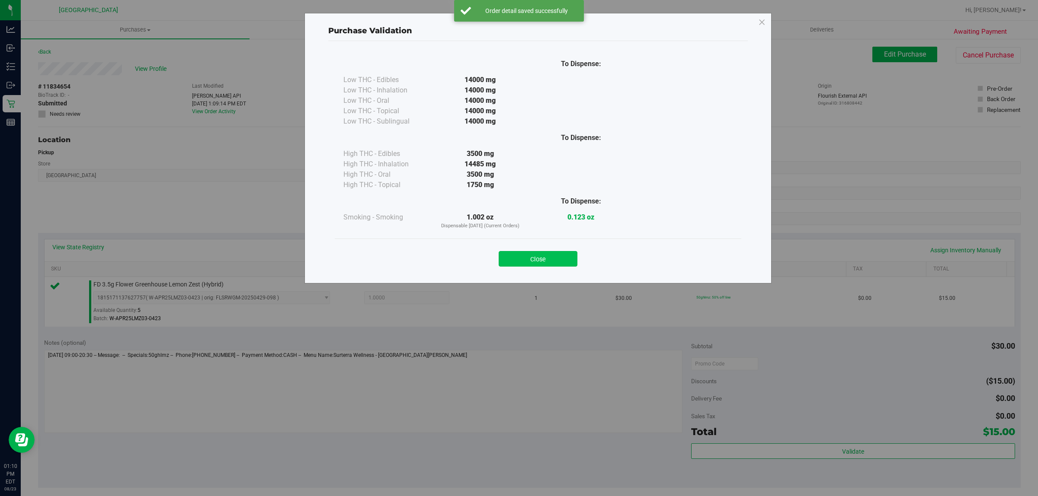
click at [560, 260] on button "Close" at bounding box center [538, 259] width 79 height 16
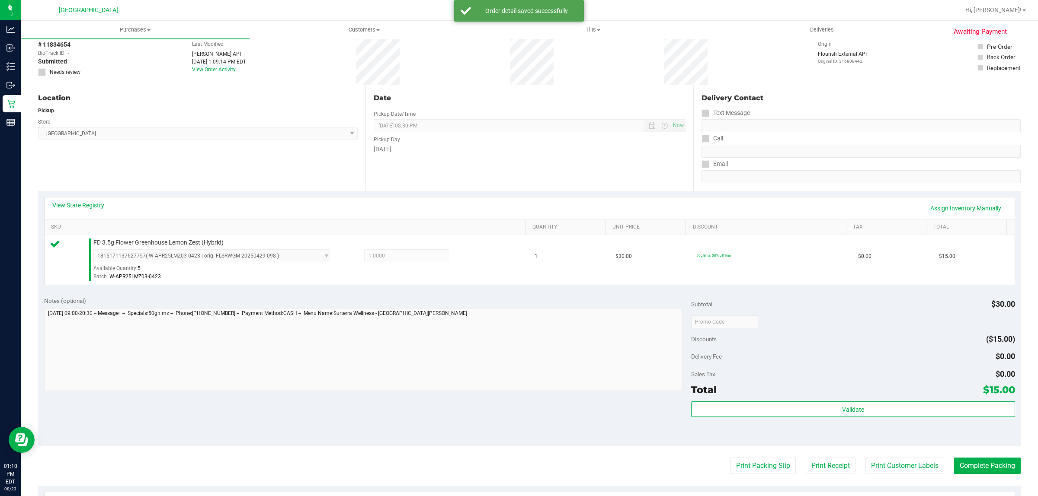
scroll to position [108, 0]
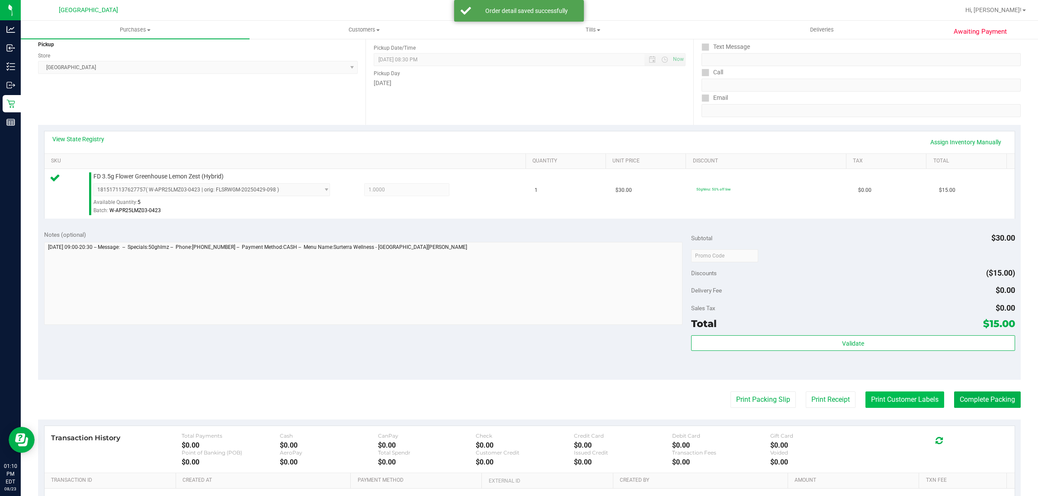
click at [915, 403] on button "Print Customer Labels" at bounding box center [904, 400] width 79 height 16
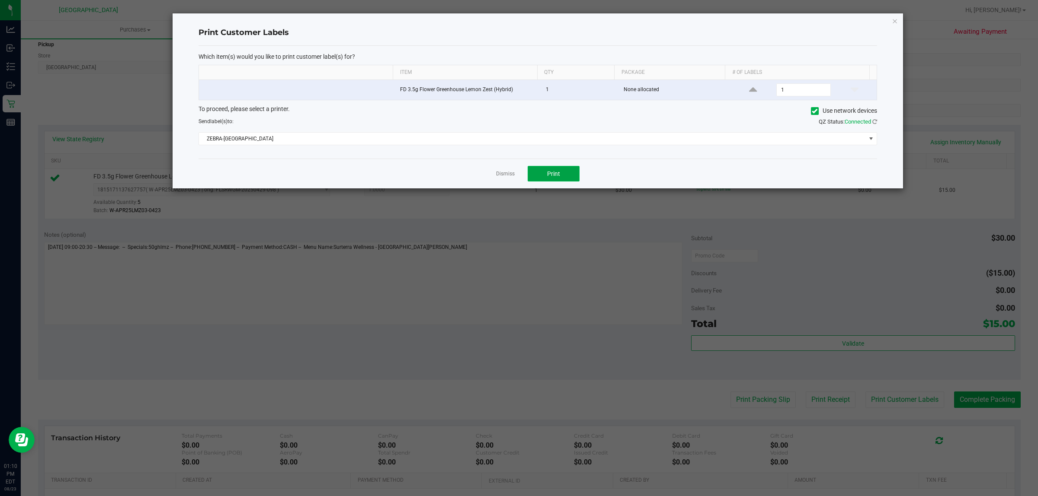
click at [557, 171] on span "Print" at bounding box center [553, 173] width 13 height 7
click at [503, 174] on link "Dismiss" at bounding box center [505, 173] width 19 height 7
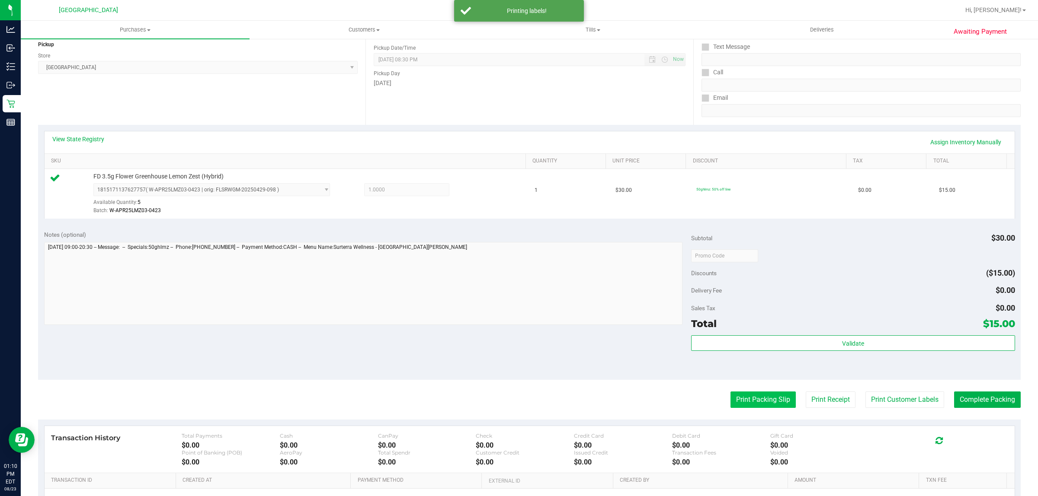
click at [765, 397] on button "Print Packing Slip" at bounding box center [762, 400] width 65 height 16
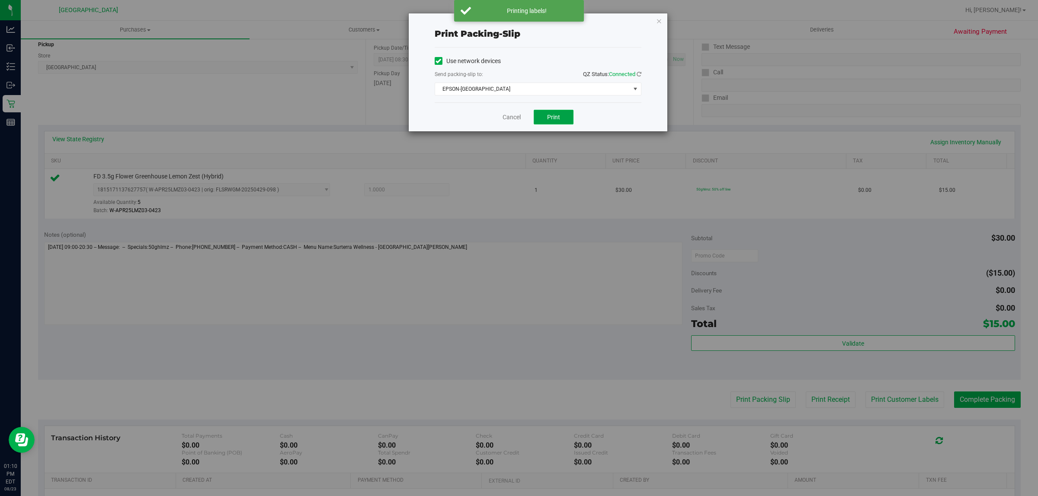
click at [547, 122] on button "Print" at bounding box center [554, 117] width 40 height 15
click at [659, 19] on icon "button" at bounding box center [659, 21] width 6 height 10
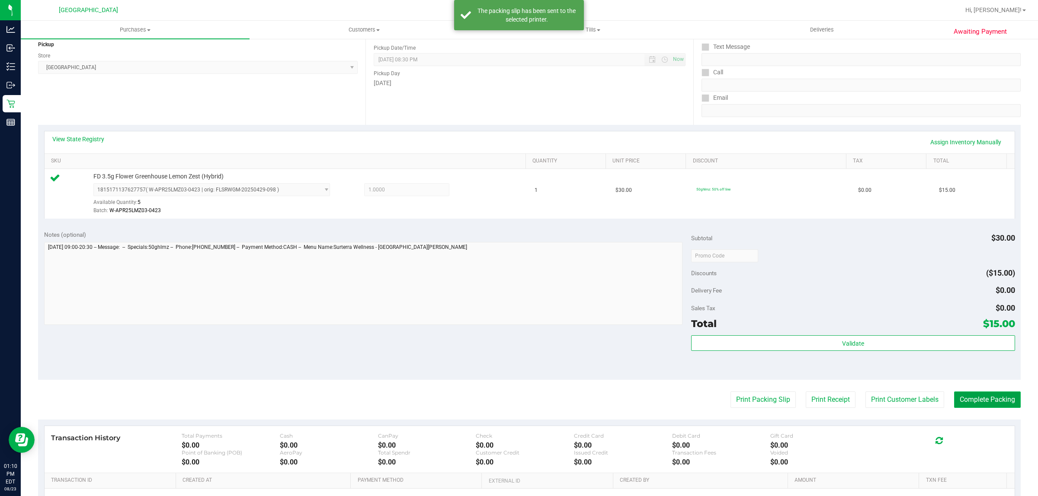
click at [967, 396] on button "Complete Packing" at bounding box center [987, 400] width 67 height 16
